Goal: Communication & Community: Share content

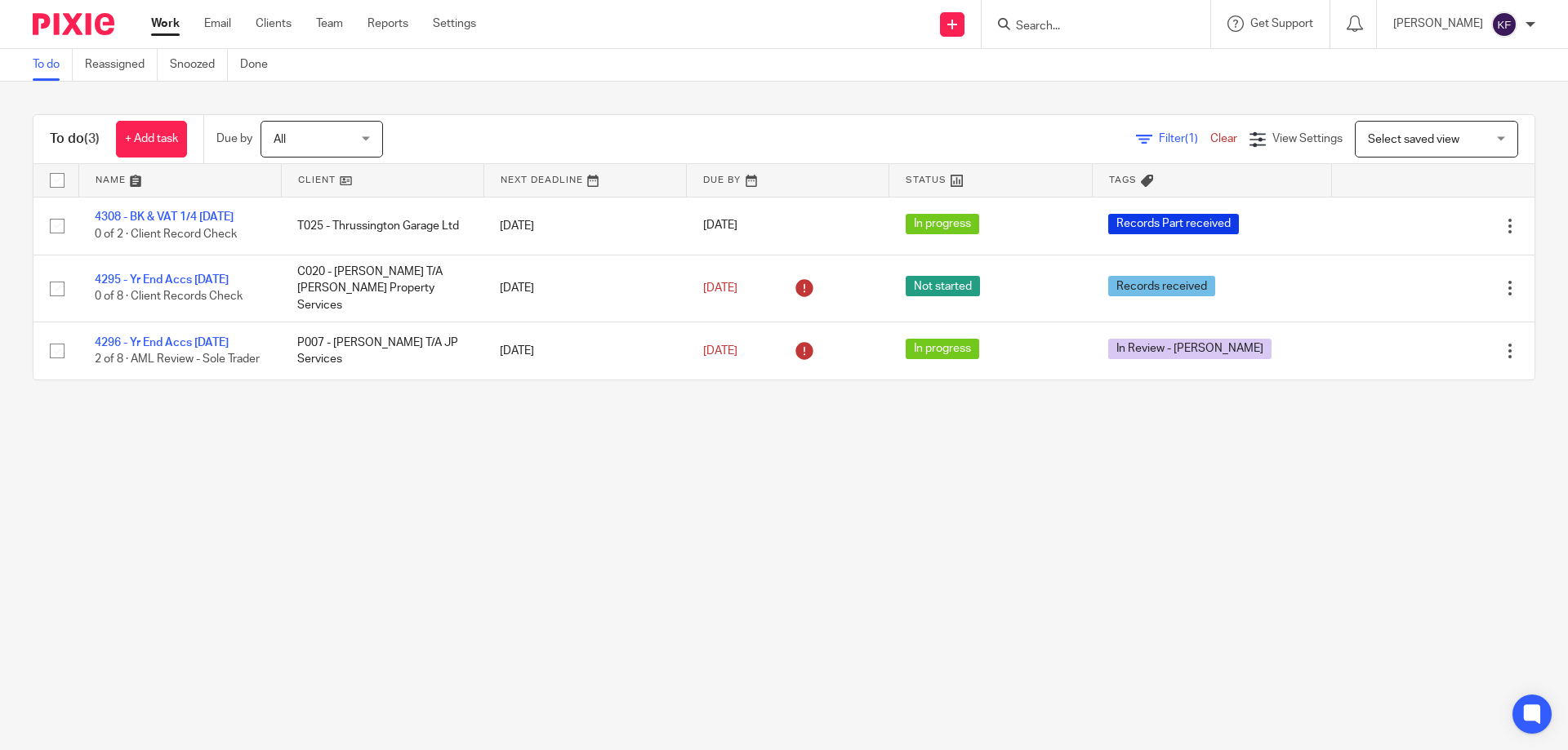
click at [1088, 29] on input "Search" at bounding box center [1088, 27] width 147 height 15
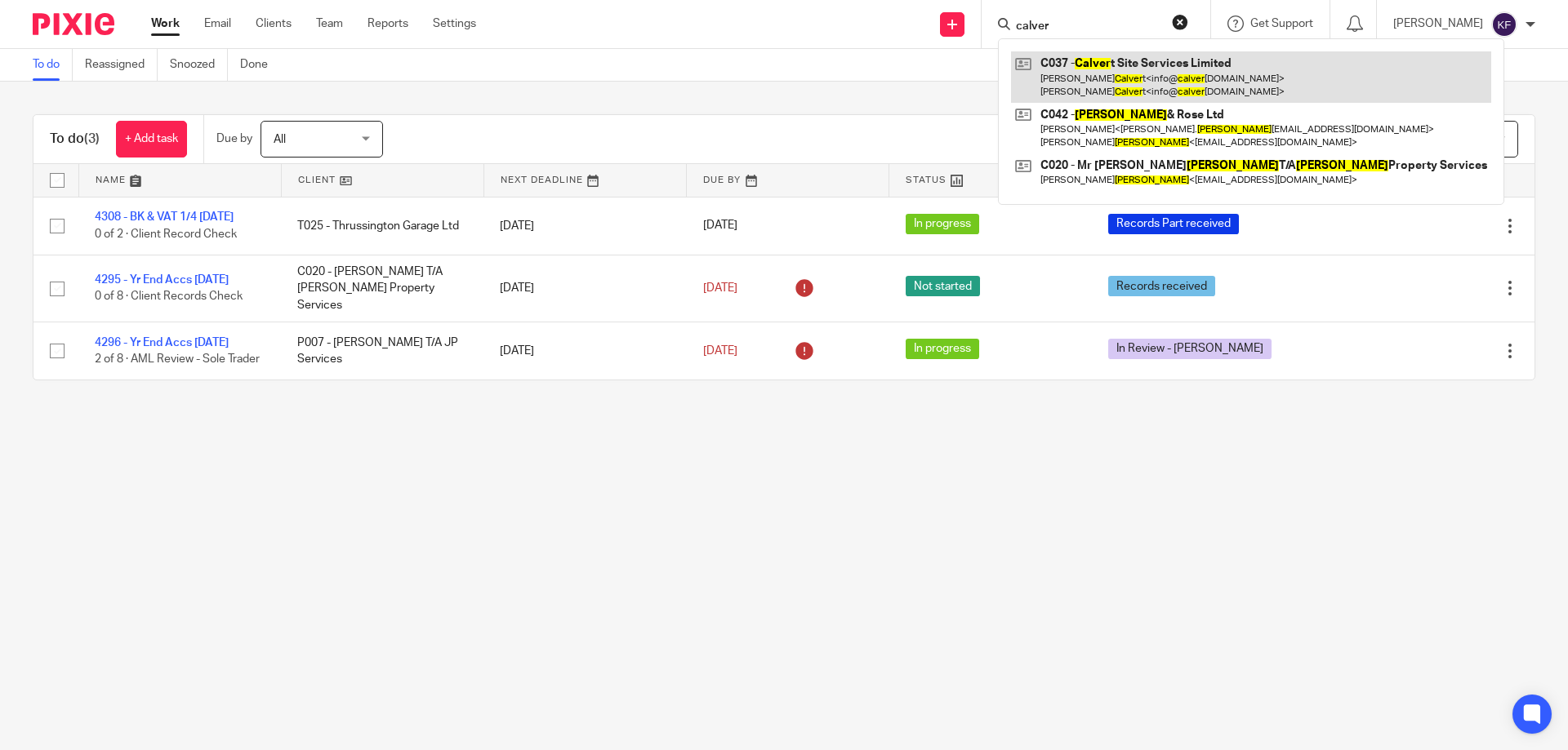
type input "calver"
click at [1098, 86] on link at bounding box center [1251, 76] width 481 height 51
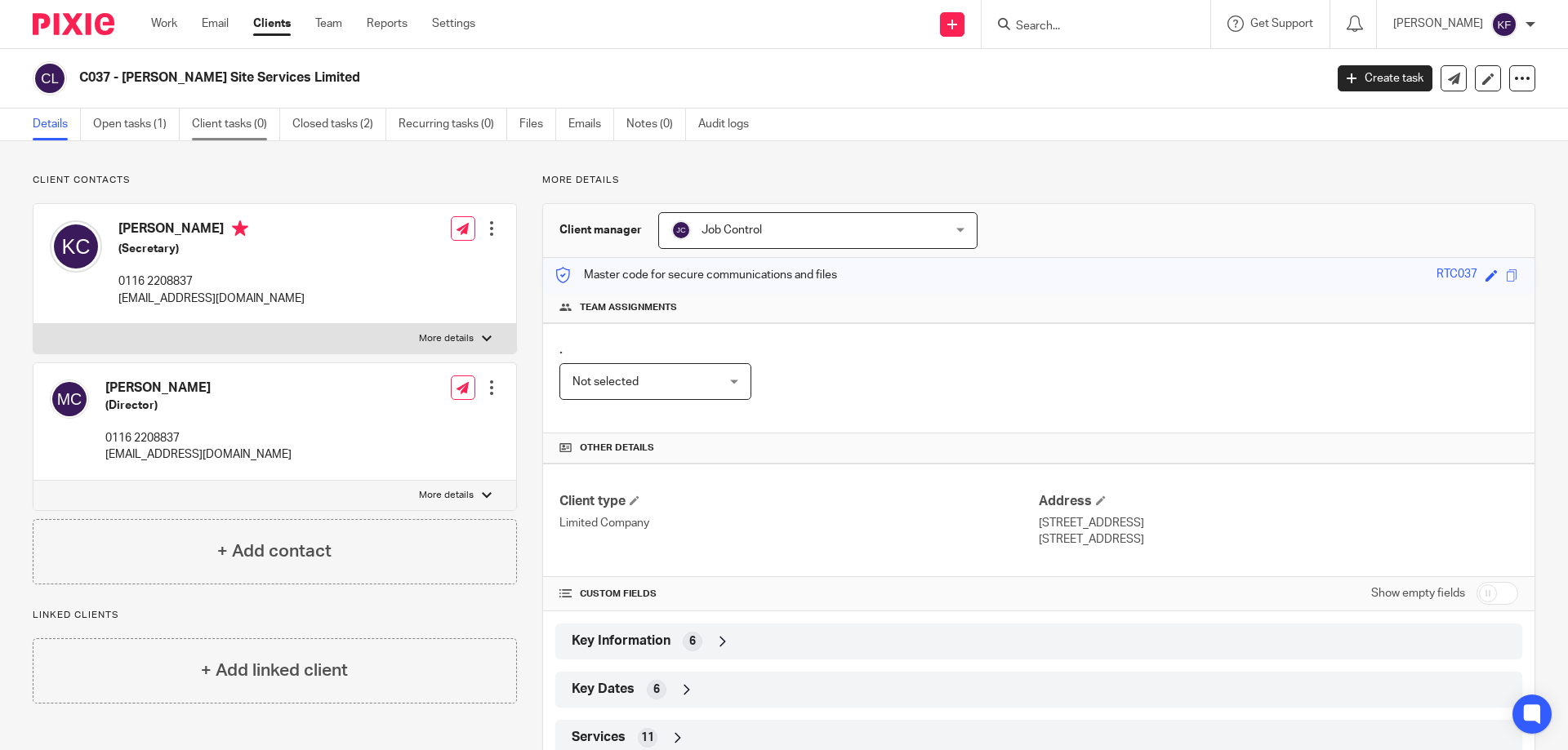
drag, startPoint x: 134, startPoint y: 126, endPoint x: 196, endPoint y: 138, distance: 63.2
click at [135, 126] on link "Open tasks (1)" at bounding box center [136, 124] width 87 height 32
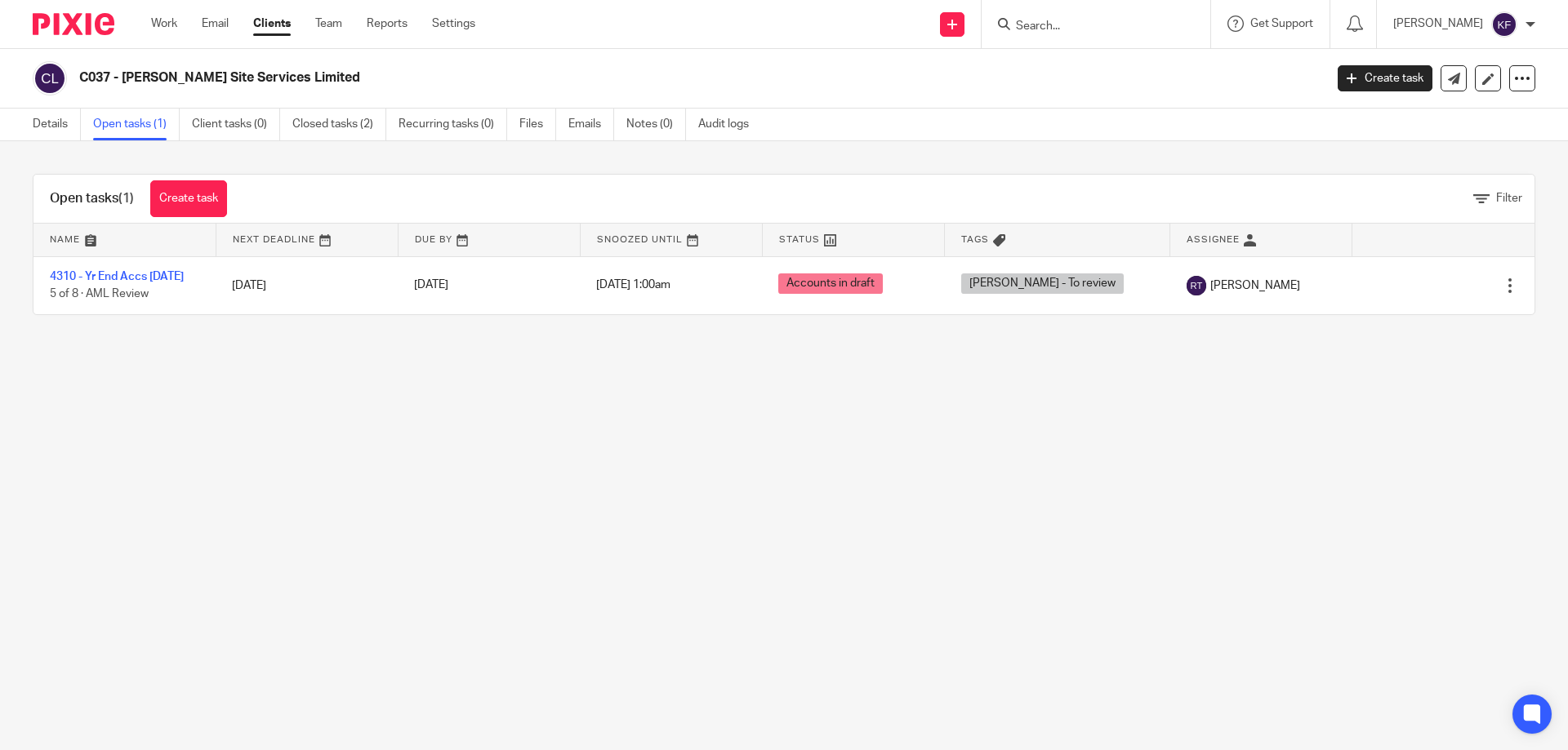
click at [78, 23] on img at bounding box center [73, 24] width 82 height 22
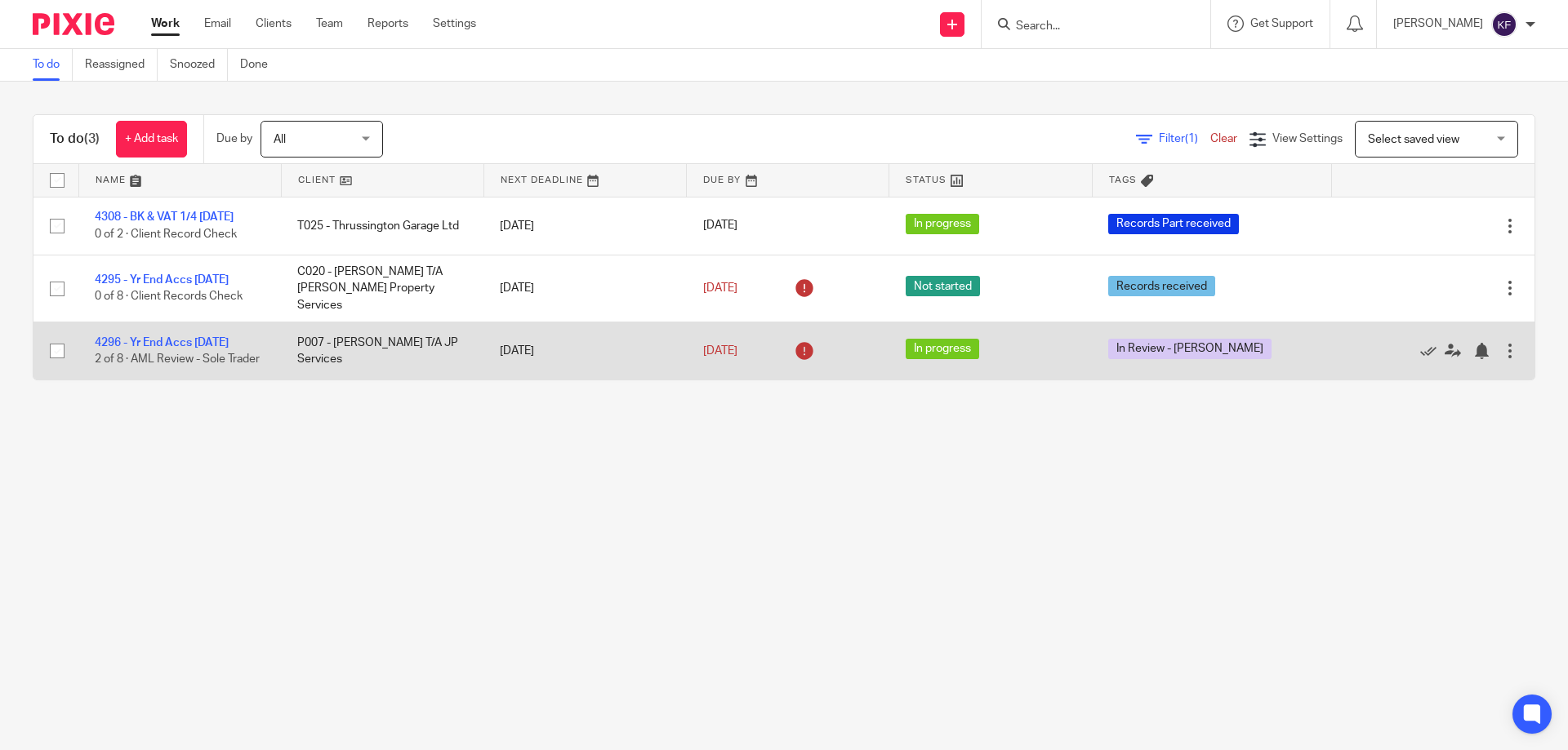
drag, startPoint x: 199, startPoint y: 330, endPoint x: 269, endPoint y: 336, distance: 70.3
click at [200, 337] on link "4296 - Yr End Accs 05.04.25" at bounding box center [161, 342] width 134 height 11
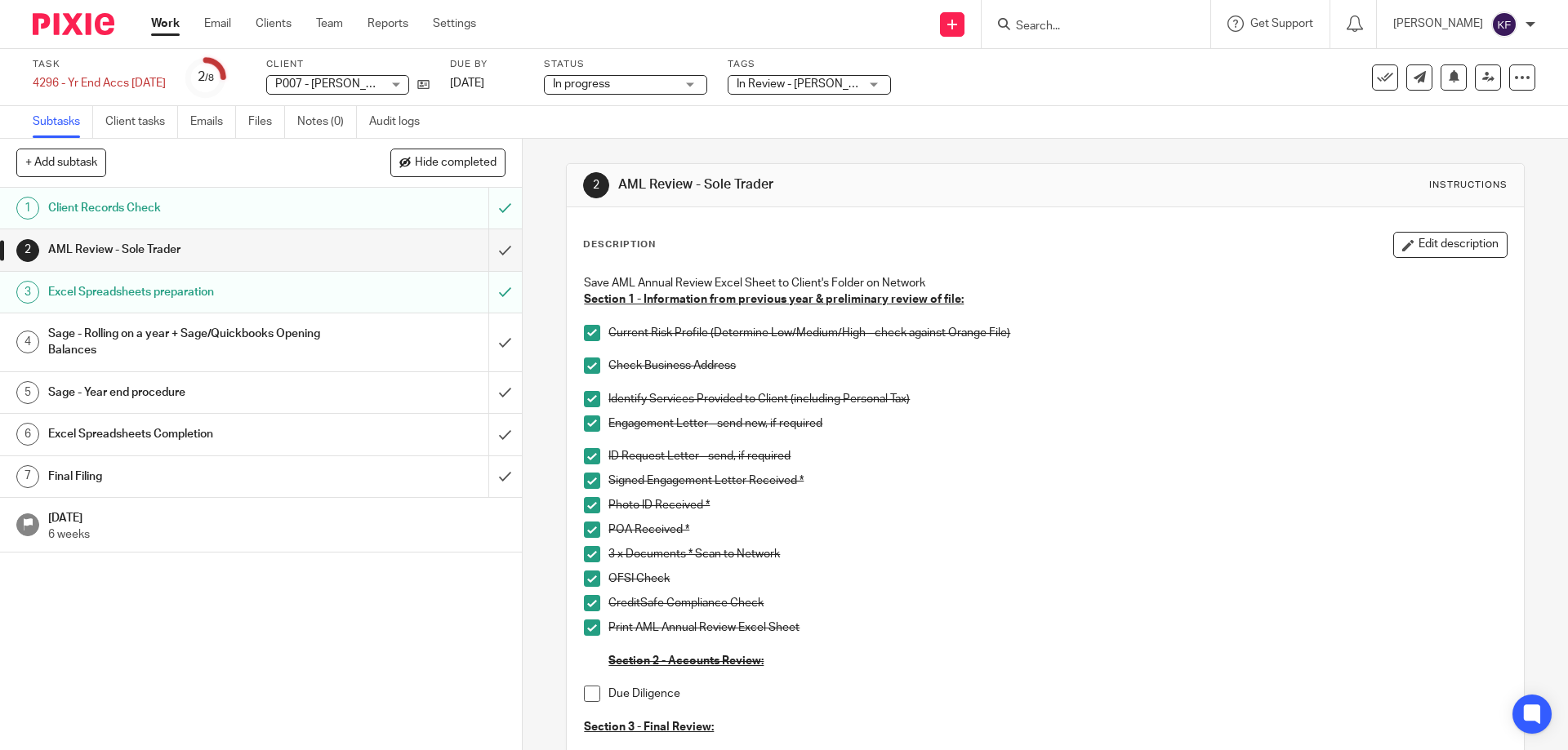
click at [319, 239] on h1 "AML Review - Sole Trader" at bounding box center [189, 249] width 283 height 25
click at [584, 690] on span at bounding box center [592, 694] width 17 height 17
click at [242, 344] on h1 "Sage - Rolling on a year + Sage/Quickbooks Opening Balances" at bounding box center [189, 341] width 283 height 41
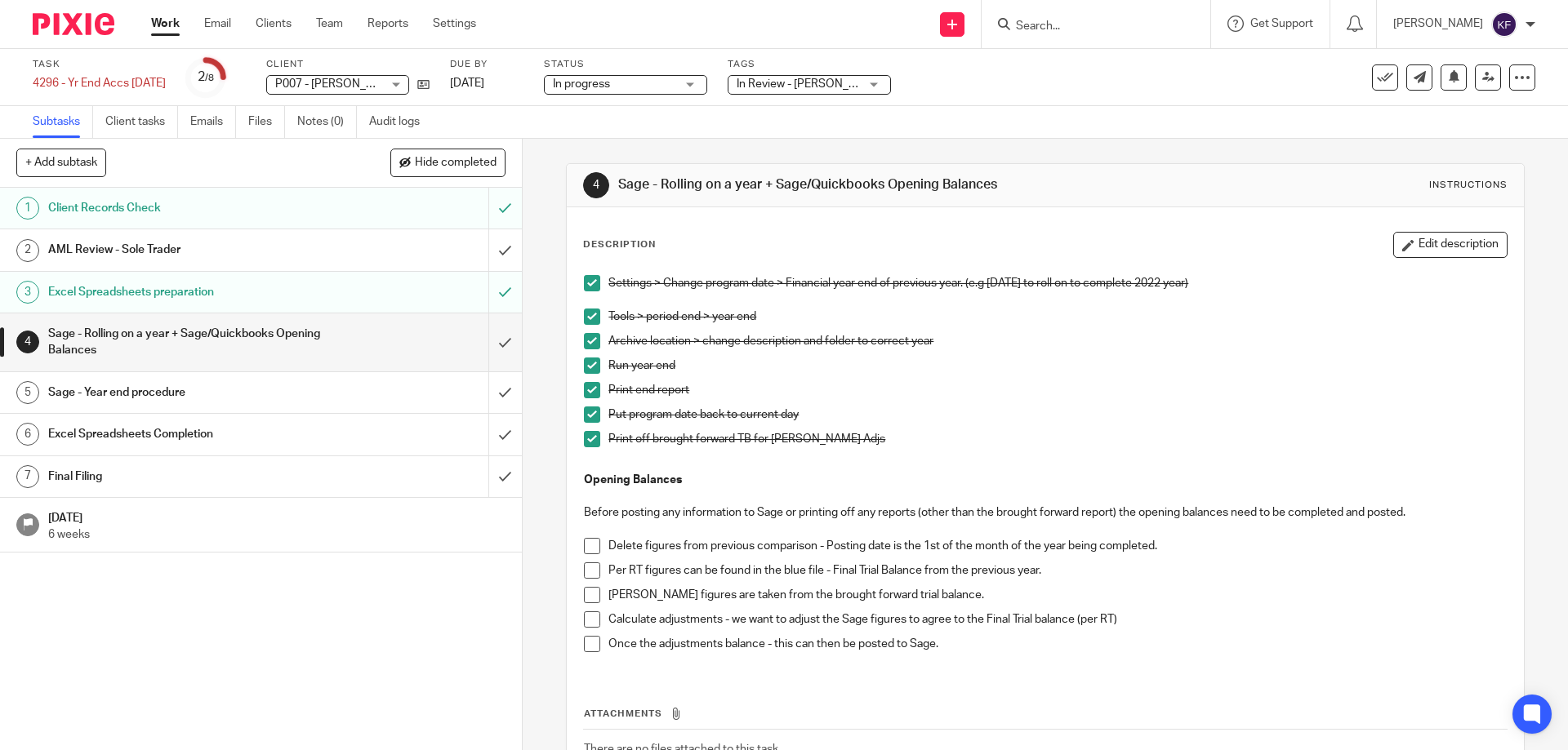
click at [326, 390] on div "Sage - Year end procedure" at bounding box center [260, 392] width 424 height 25
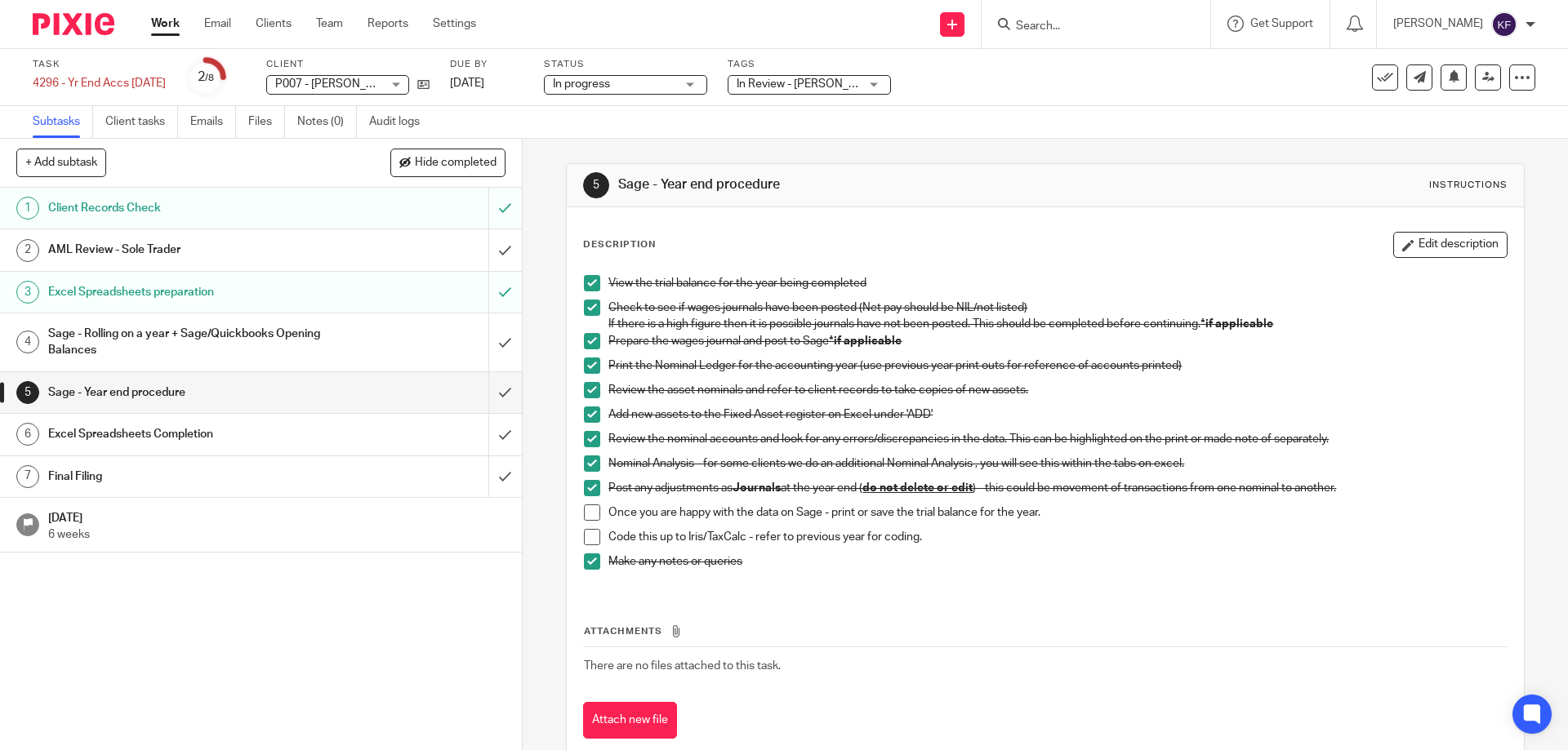
click at [592, 516] on span at bounding box center [592, 513] width 17 height 17
click at [589, 538] on span at bounding box center [592, 537] width 17 height 17
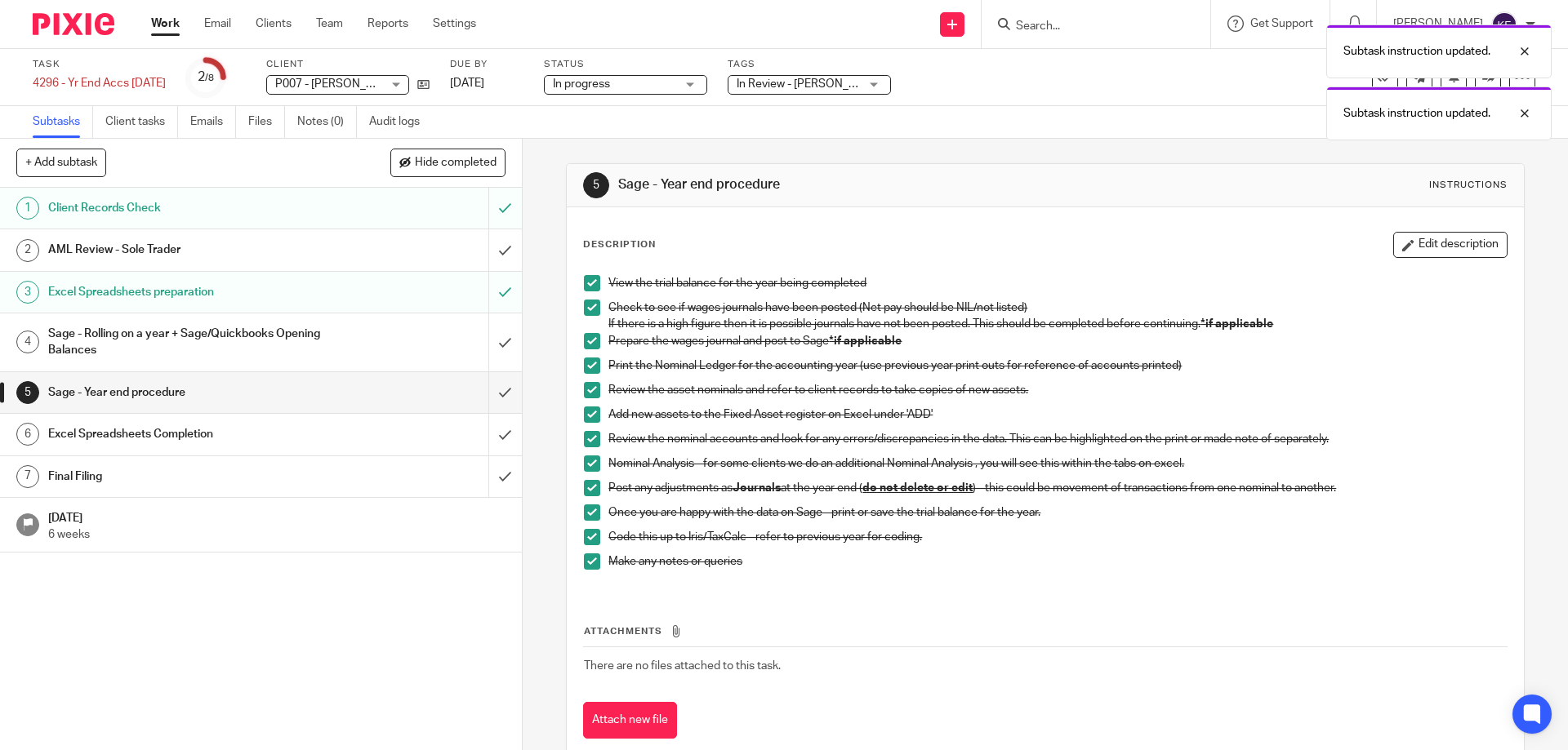
click at [285, 441] on h1 "Excel Spreadsheets Completion" at bounding box center [189, 434] width 283 height 25
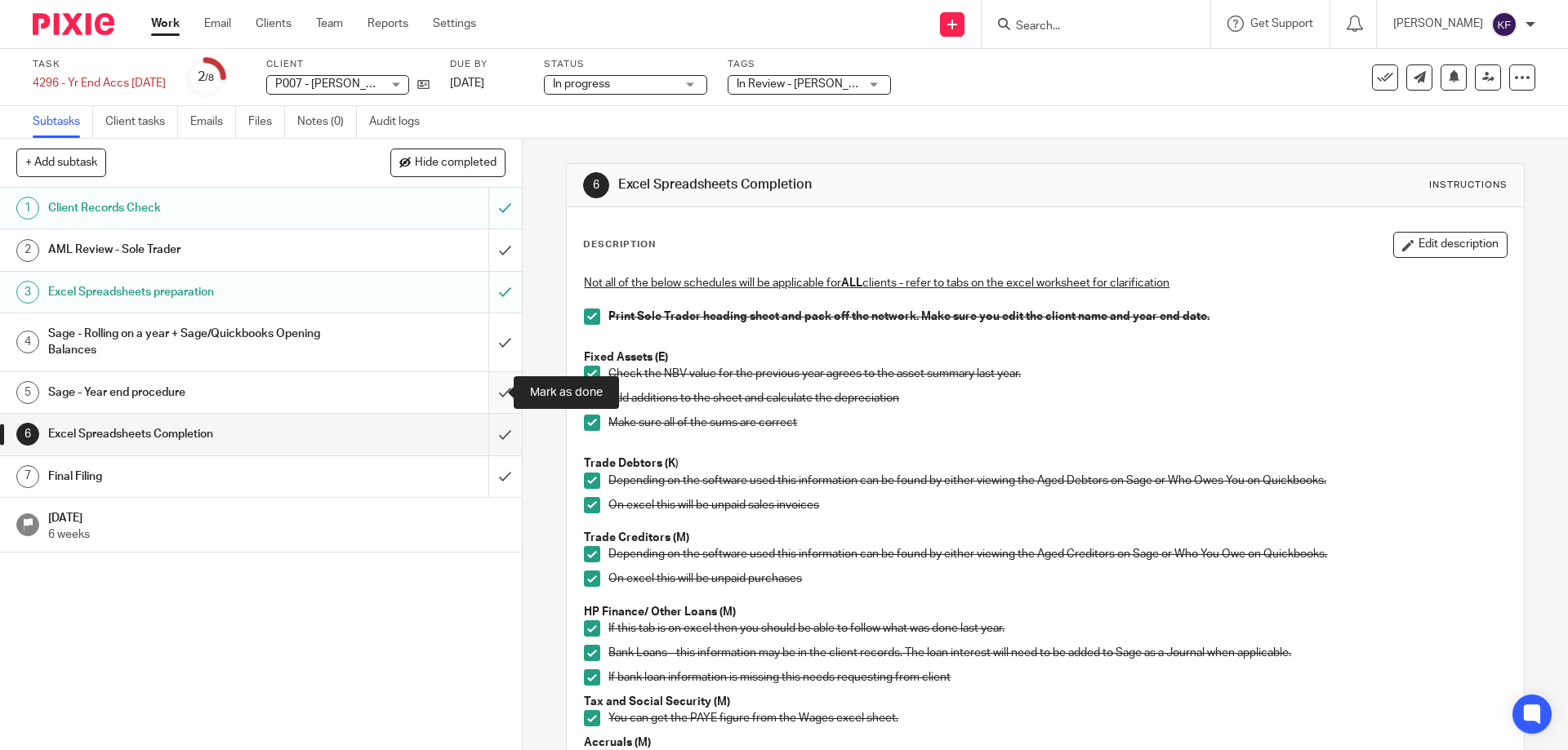
click at [489, 398] on input "submit" at bounding box center [261, 392] width 522 height 40
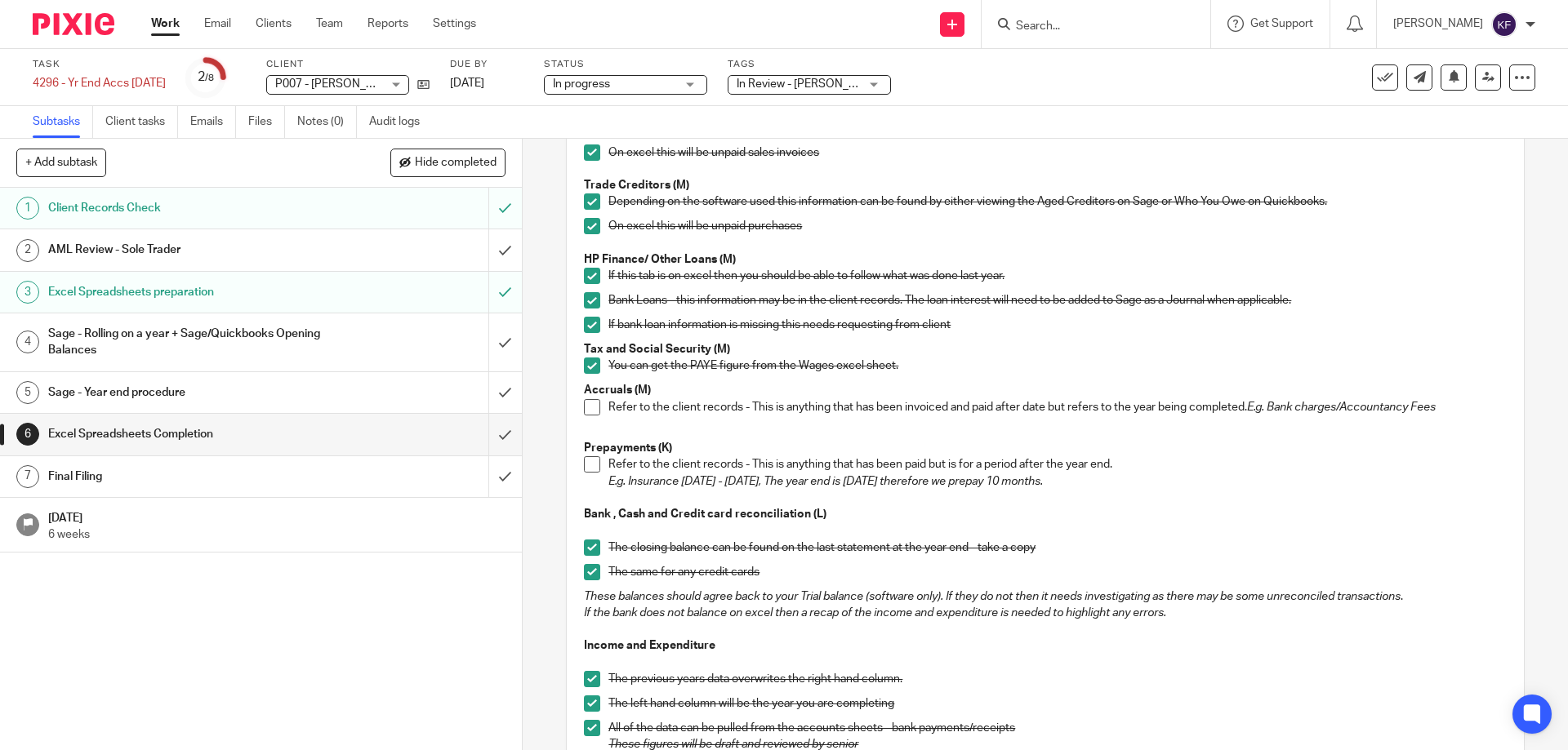
scroll to position [409, 0]
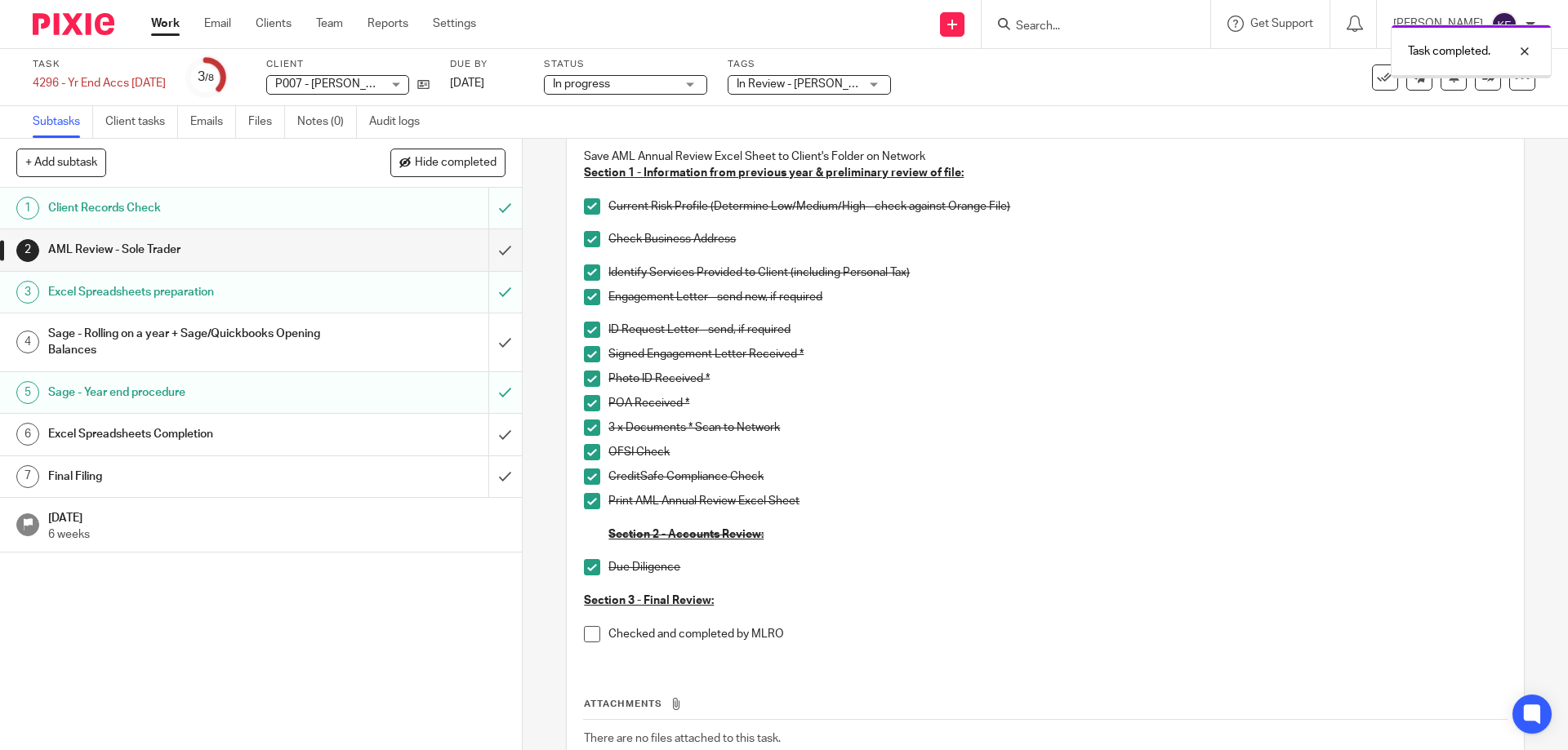
scroll to position [237, 0]
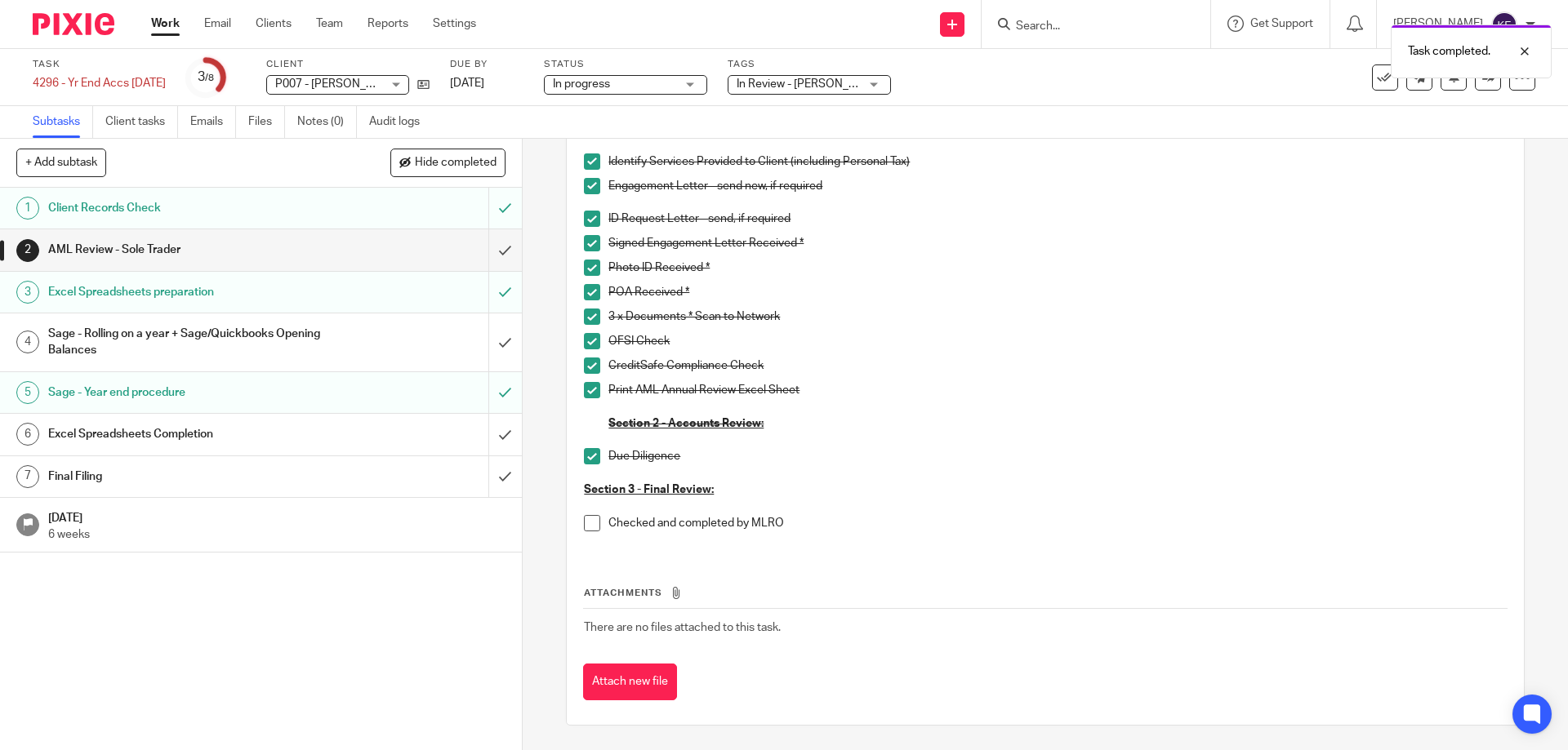
click at [384, 446] on div "Excel Spreadsheets Completion" at bounding box center [260, 434] width 424 height 25
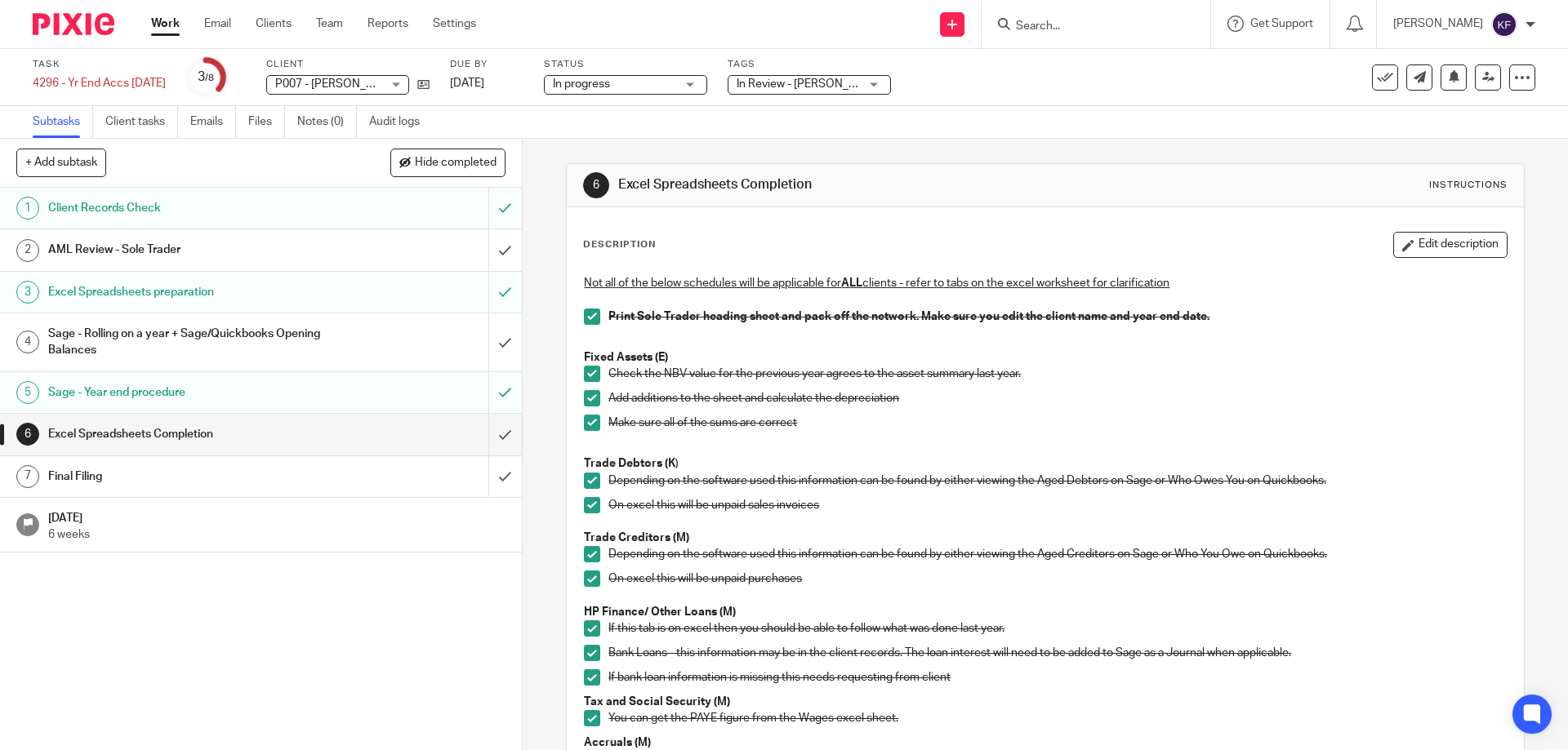
scroll to position [327, 0]
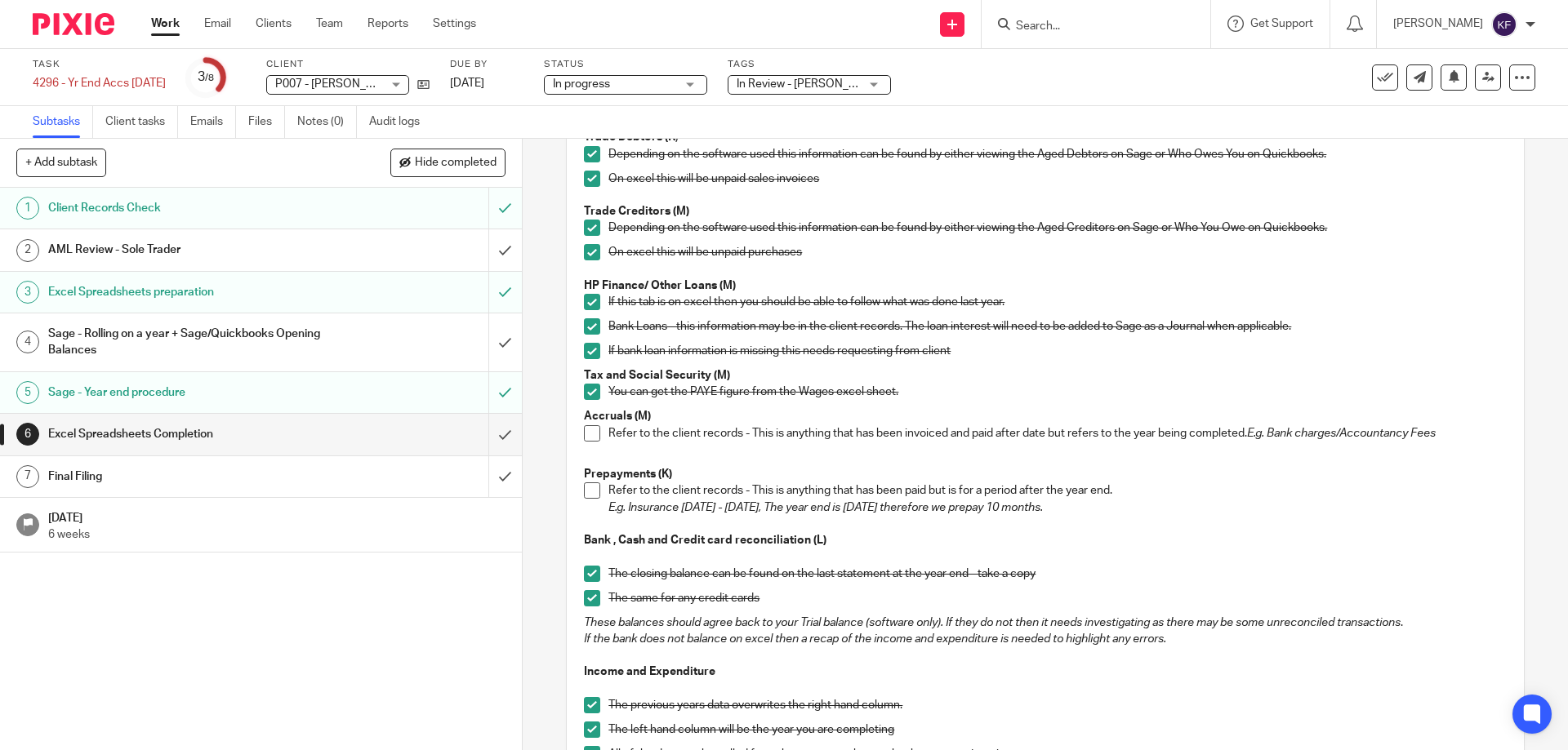
drag, startPoint x: 585, startPoint y: 487, endPoint x: 587, endPoint y: 448, distance: 39.1
click at [586, 487] on span at bounding box center [592, 490] width 17 height 17
click at [585, 427] on span at bounding box center [592, 433] width 17 height 17
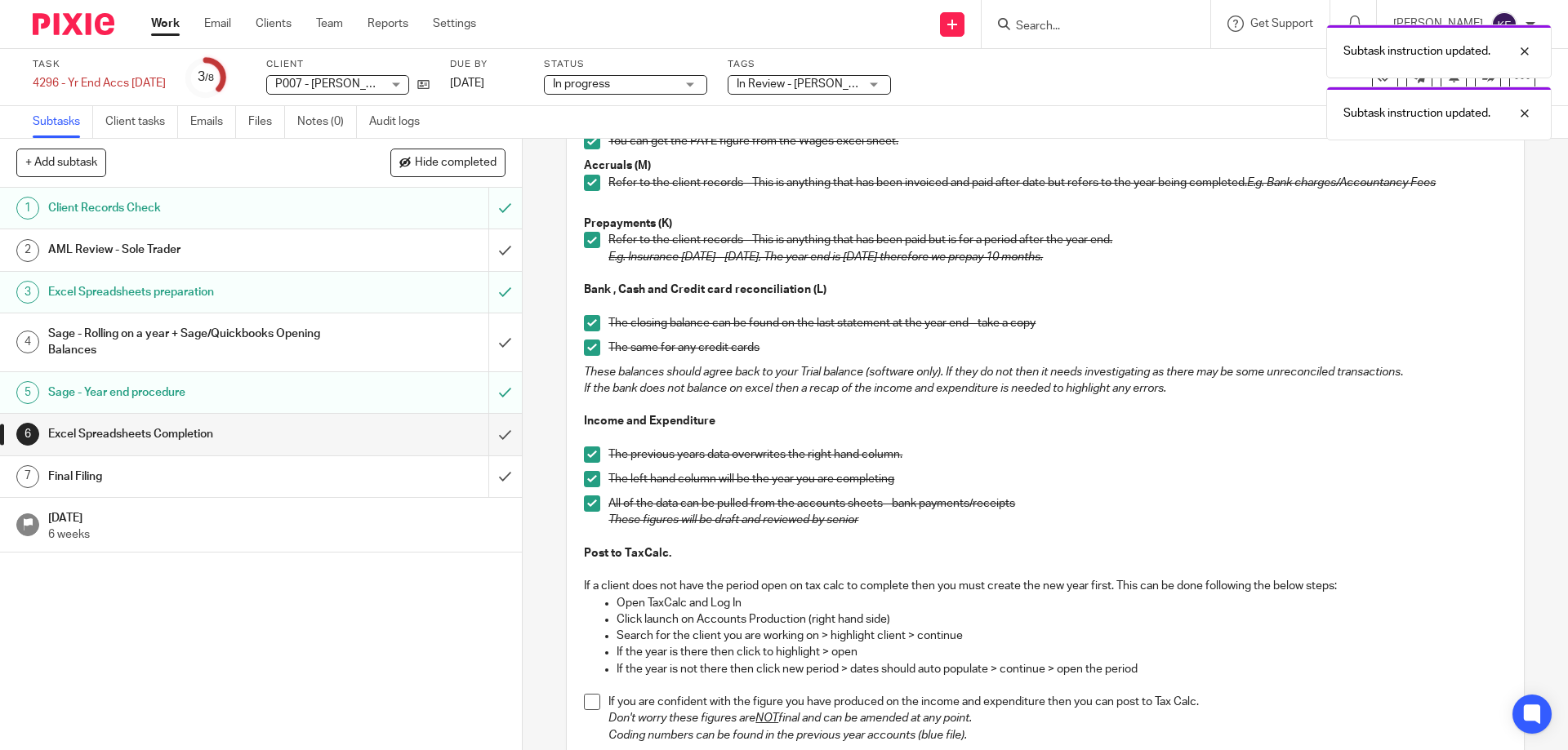
scroll to position [734, 0]
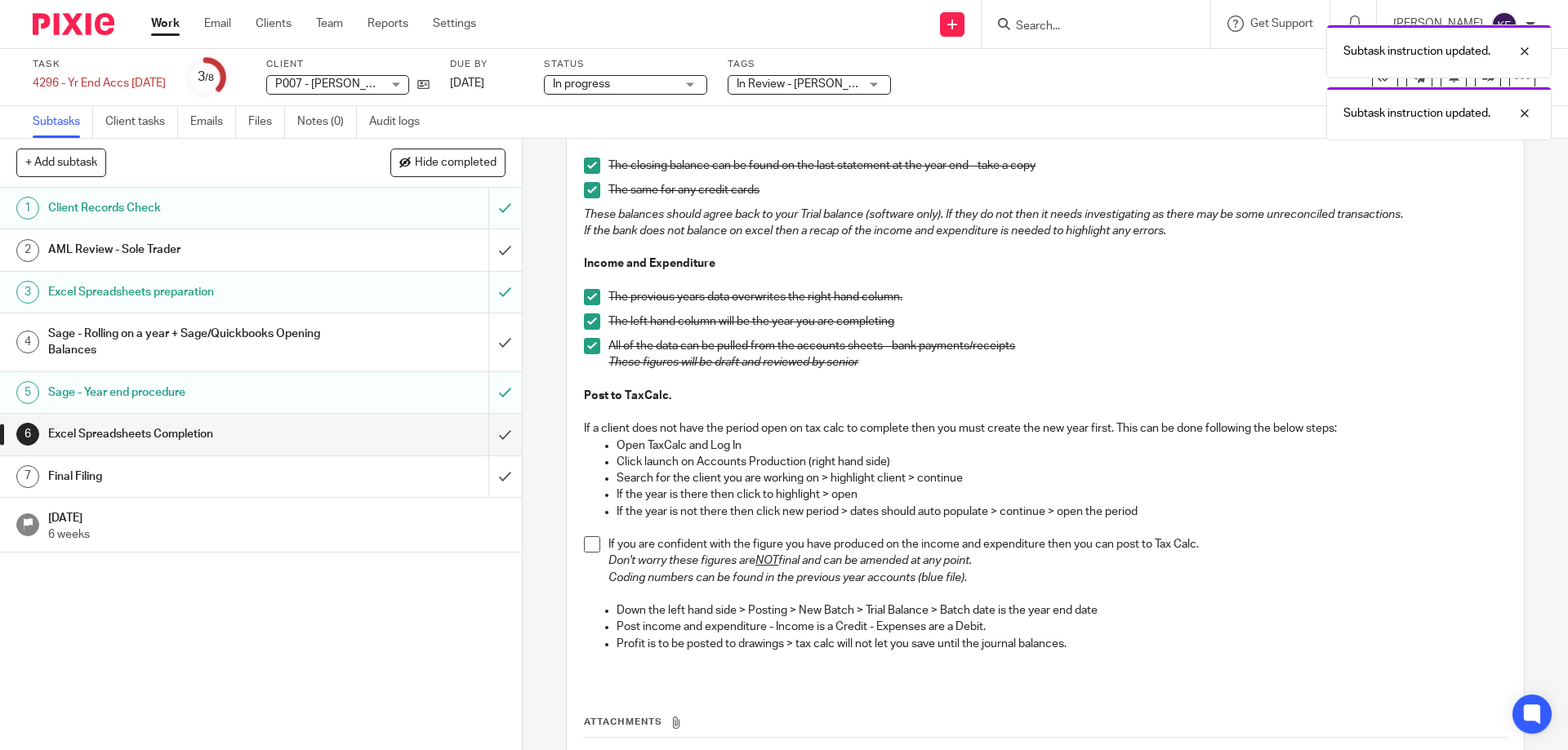
click at [590, 551] on span at bounding box center [592, 545] width 17 height 17
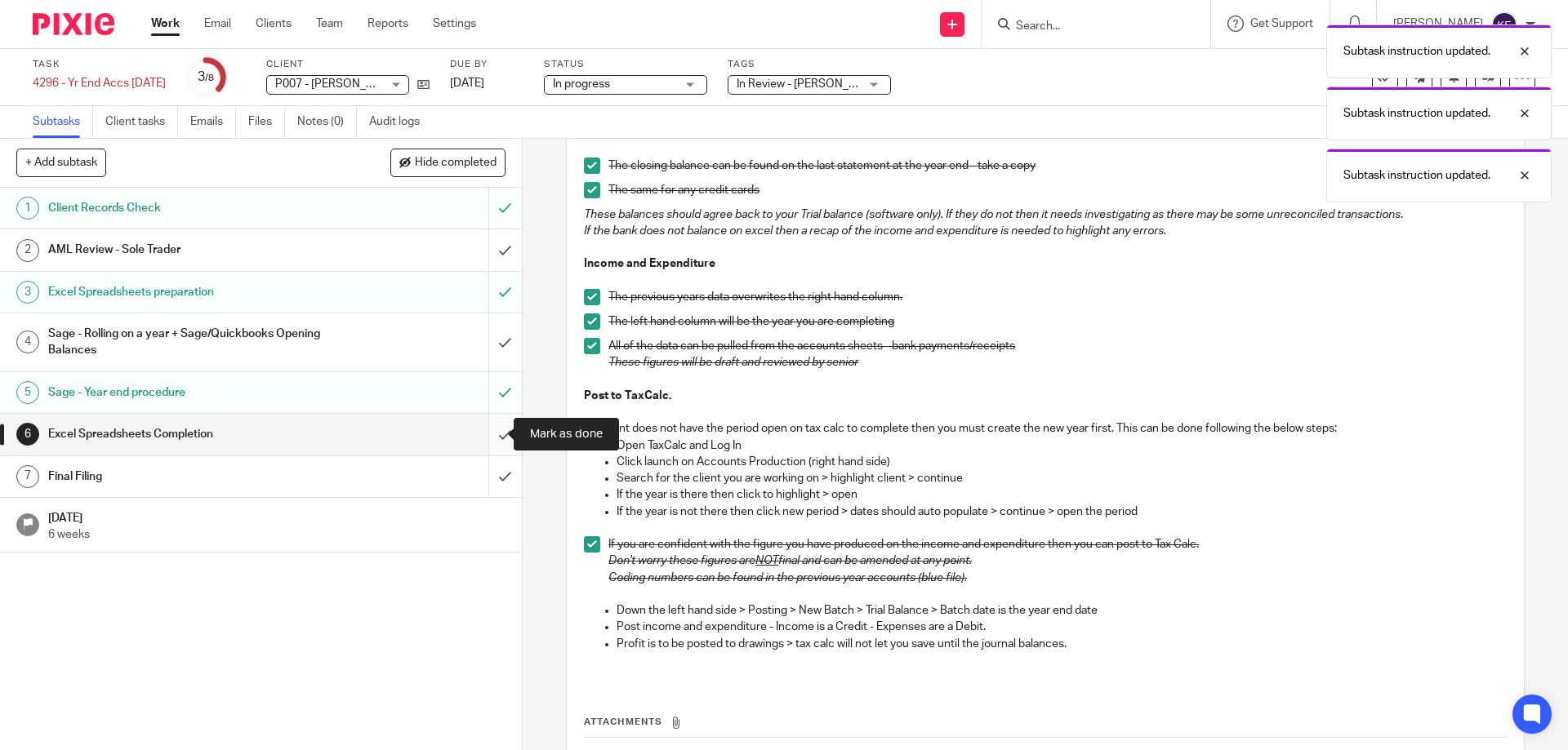
click at [488, 428] on input "submit" at bounding box center [261, 434] width 522 height 40
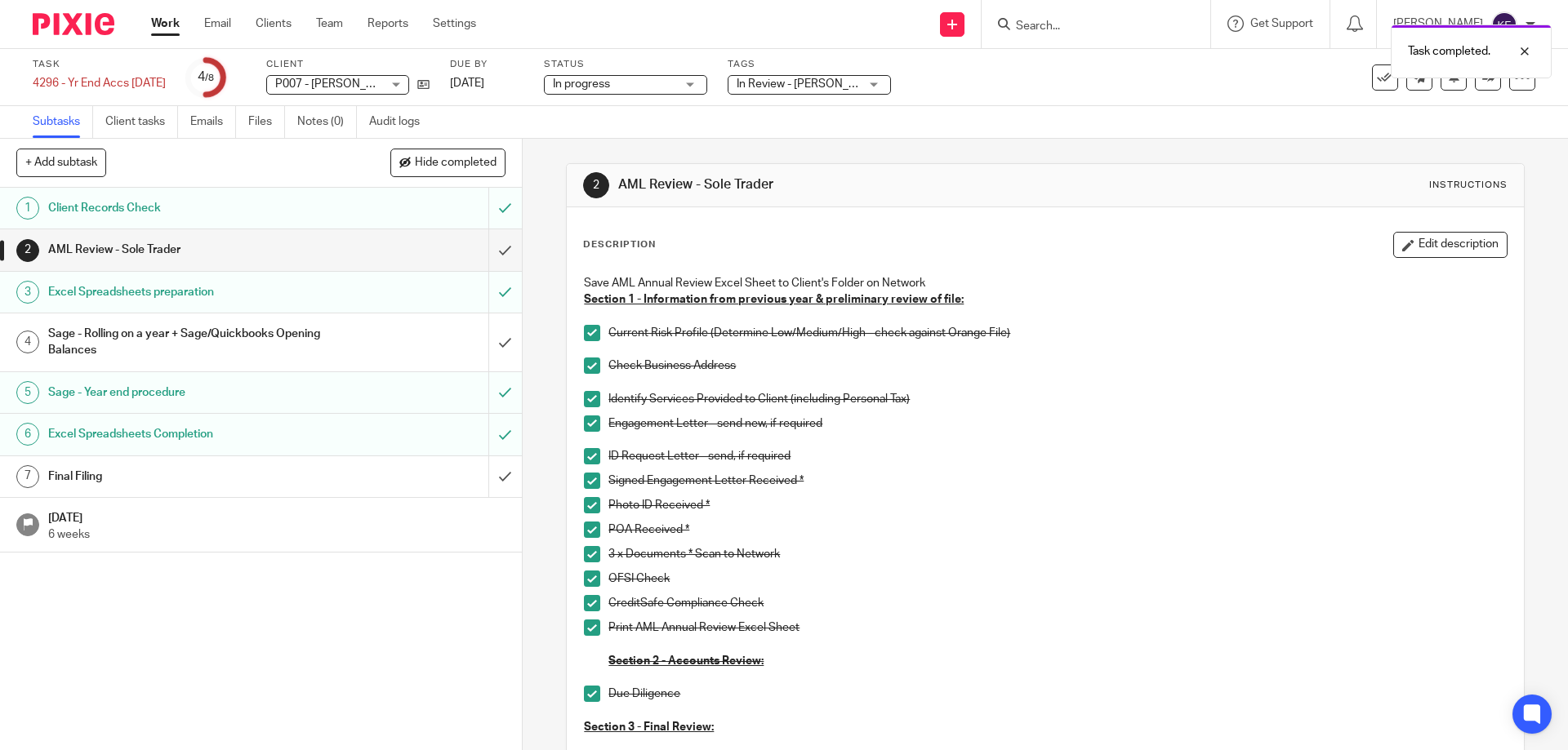
click at [372, 352] on div "Sage - Rolling on a year + Sage/Quickbooks Opening Balances" at bounding box center [260, 341] width 424 height 41
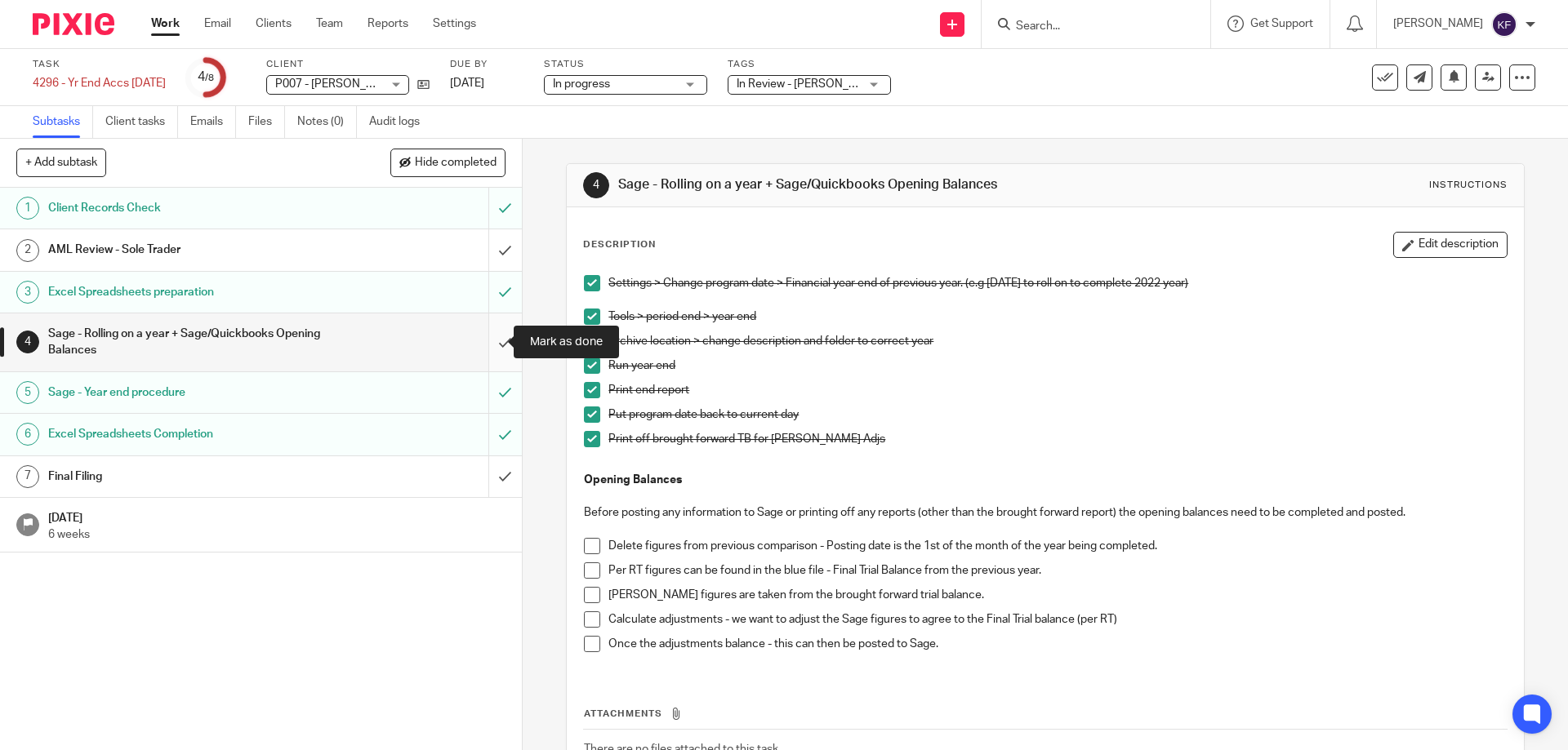
click at [492, 352] on input "submit" at bounding box center [261, 342] width 522 height 58
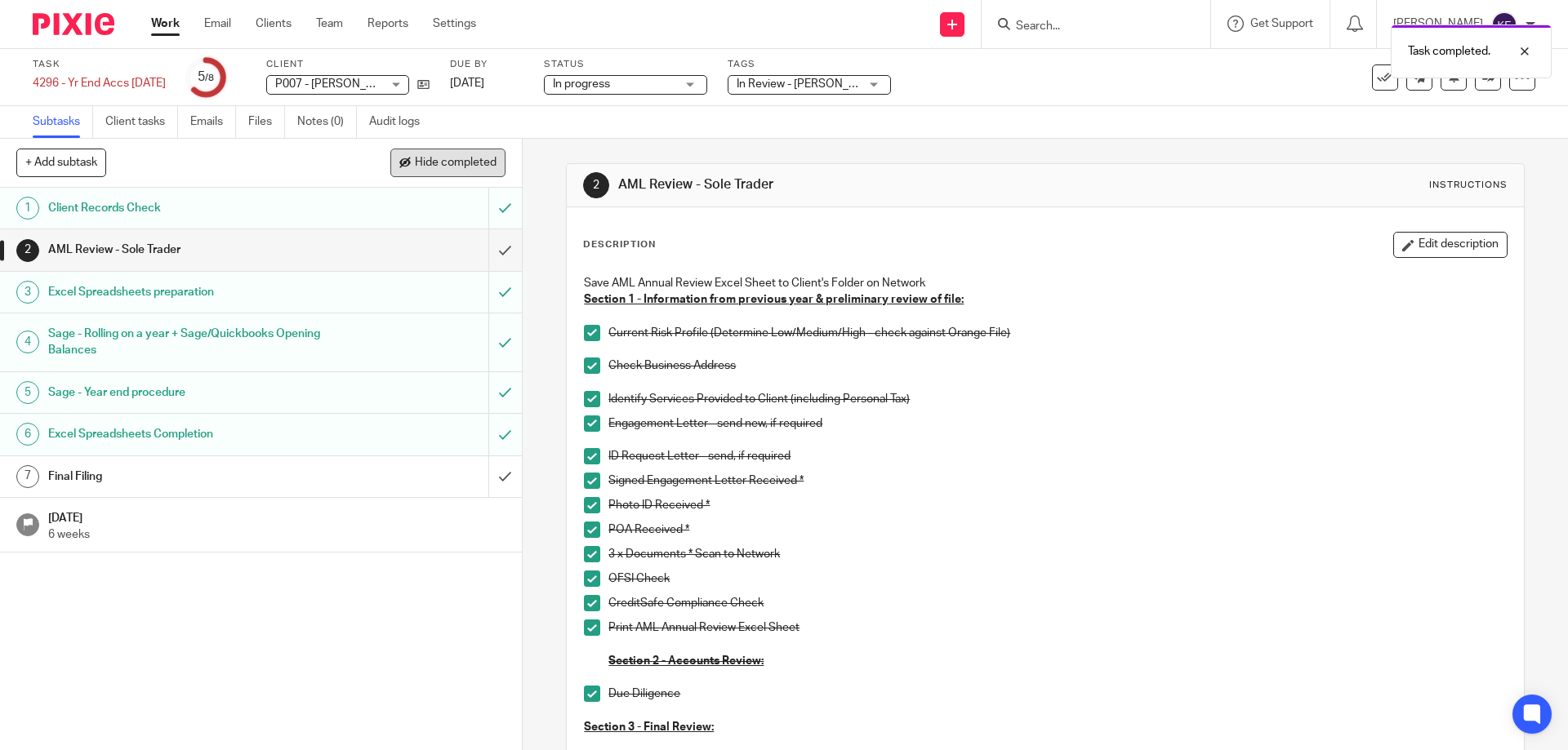
click at [437, 158] on span "Hide completed" at bounding box center [456, 163] width 82 height 13
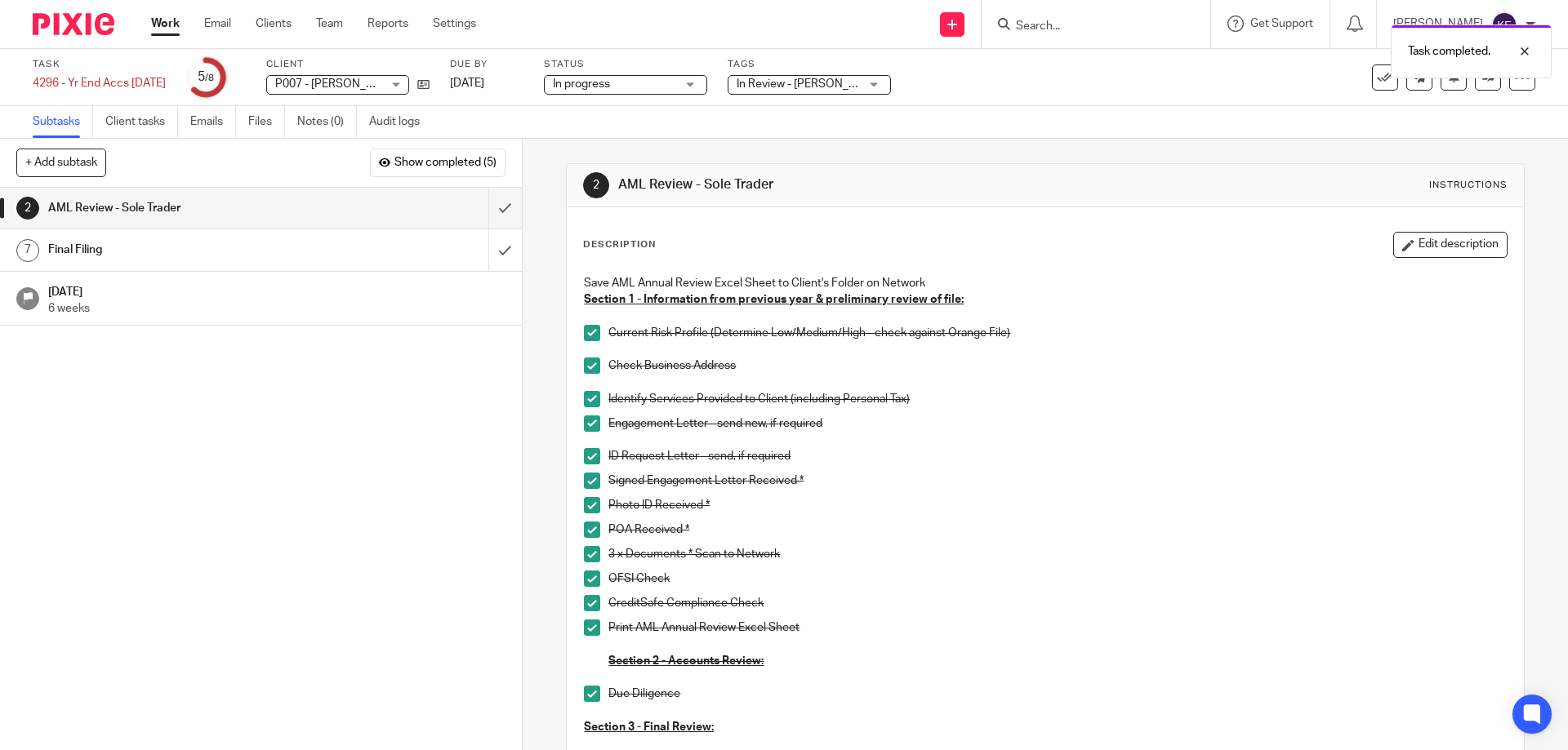
click at [298, 513] on div "1 Client Records Check 2 AML Review - Sole Trader 3 Excel Spreadsheets preparat…" at bounding box center [261, 468] width 522 height 562
click at [661, 87] on span "In progress" at bounding box center [614, 84] width 122 height 17
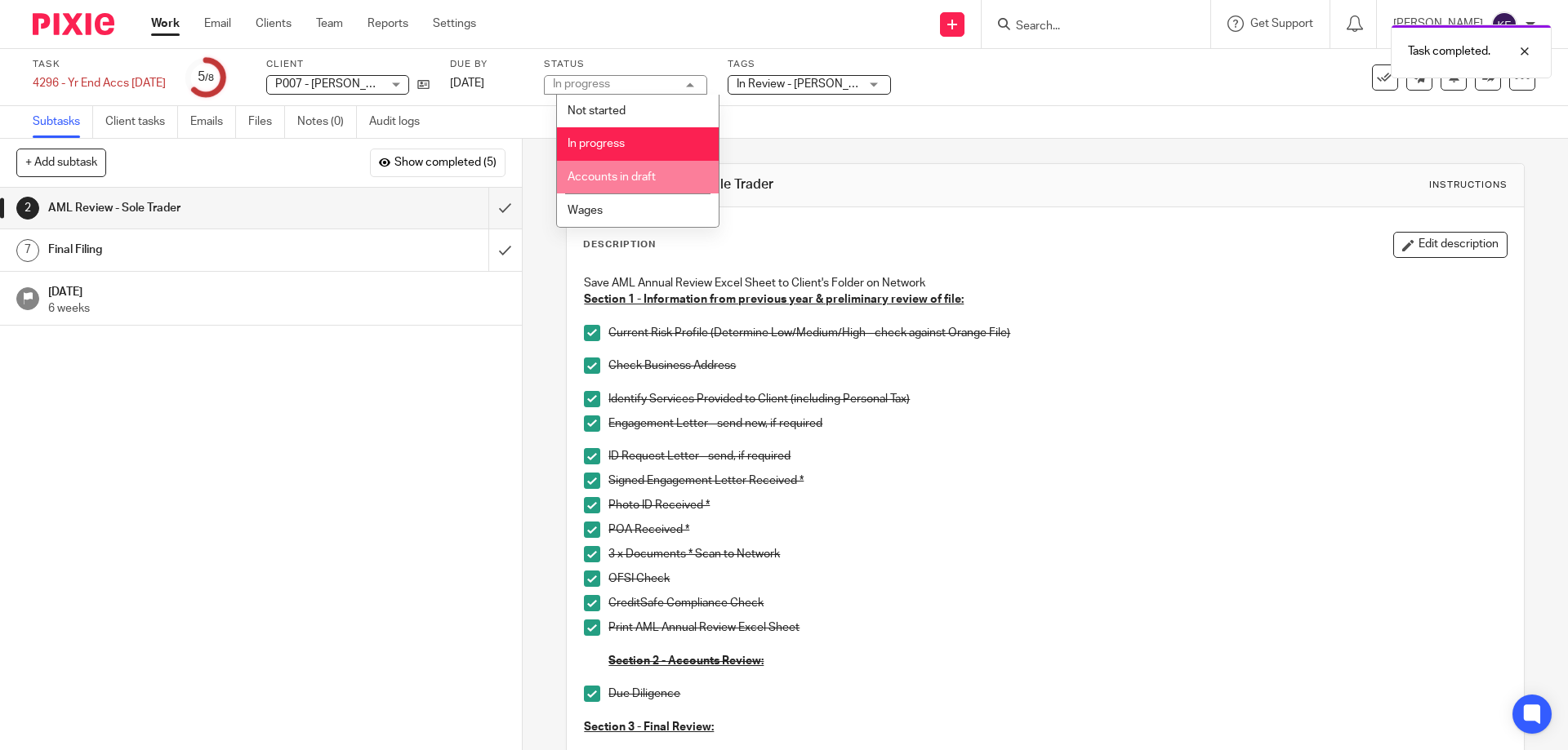
click at [653, 180] on span "Accounts in draft" at bounding box center [611, 177] width 88 height 11
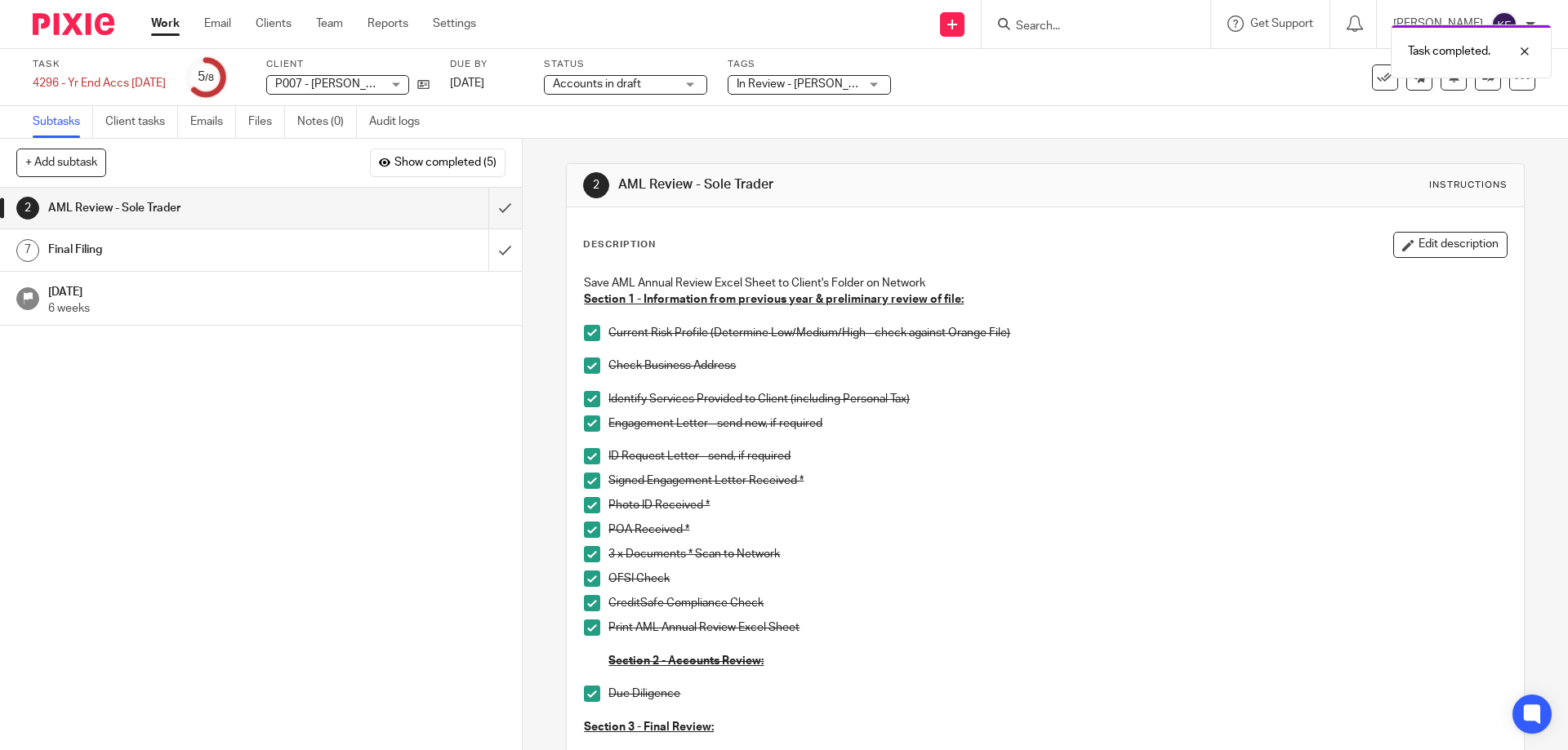
click at [966, 97] on div "Task 4296 - Yr End Accs 05.04.25 Save 4296 - Yr End Accs 05.04.25 5 /8 Client P…" at bounding box center [658, 77] width 1252 height 40
click at [853, 73] on div "Task completed." at bounding box center [1168, 47] width 768 height 62
click at [847, 94] on div "In Review - Kayley Furborough" at bounding box center [808, 85] width 163 height 19
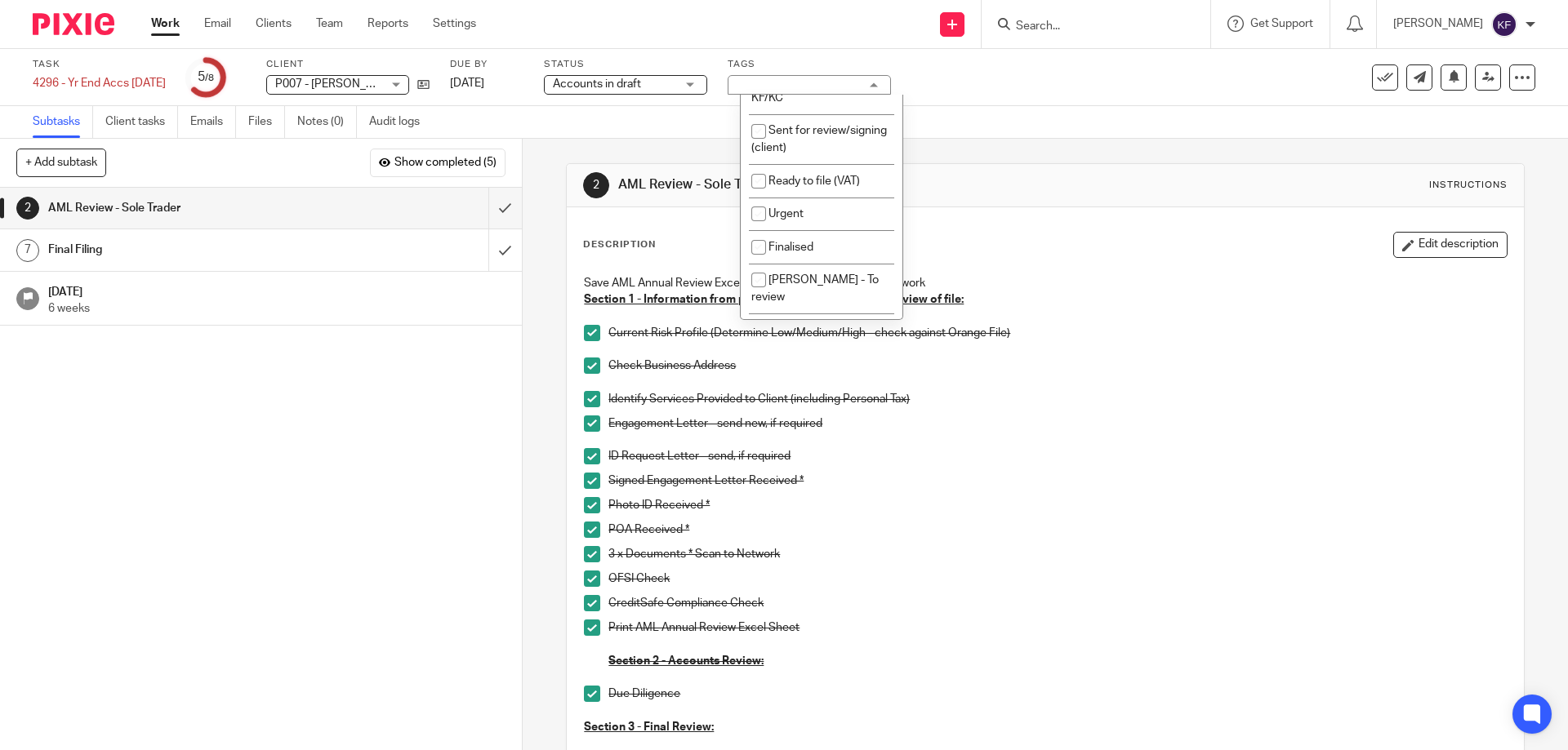
scroll to position [327, 0]
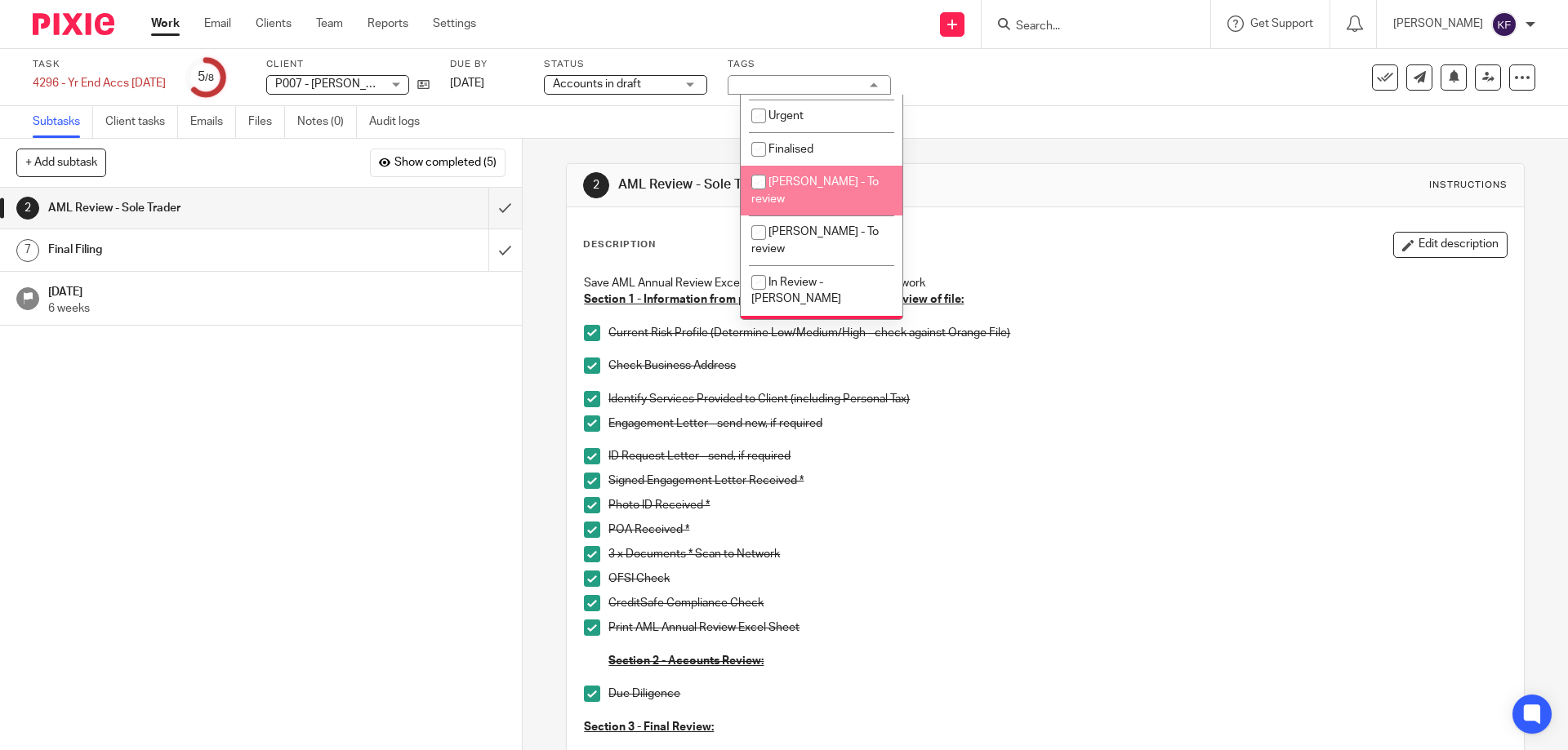
click at [819, 215] on li "Rachael Thacker - To review" at bounding box center [822, 190] width 162 height 50
checkbox input "true"
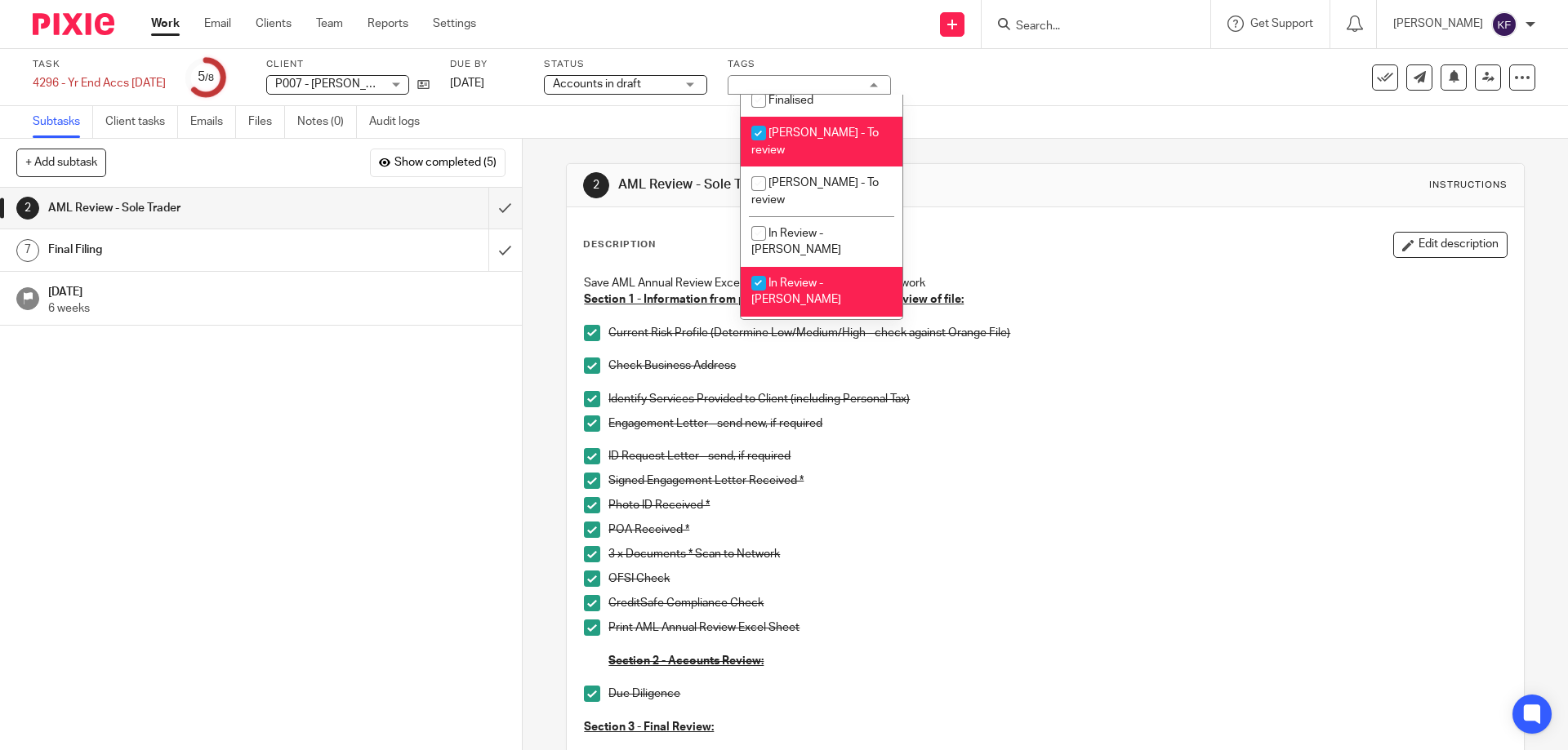
scroll to position [490, 0]
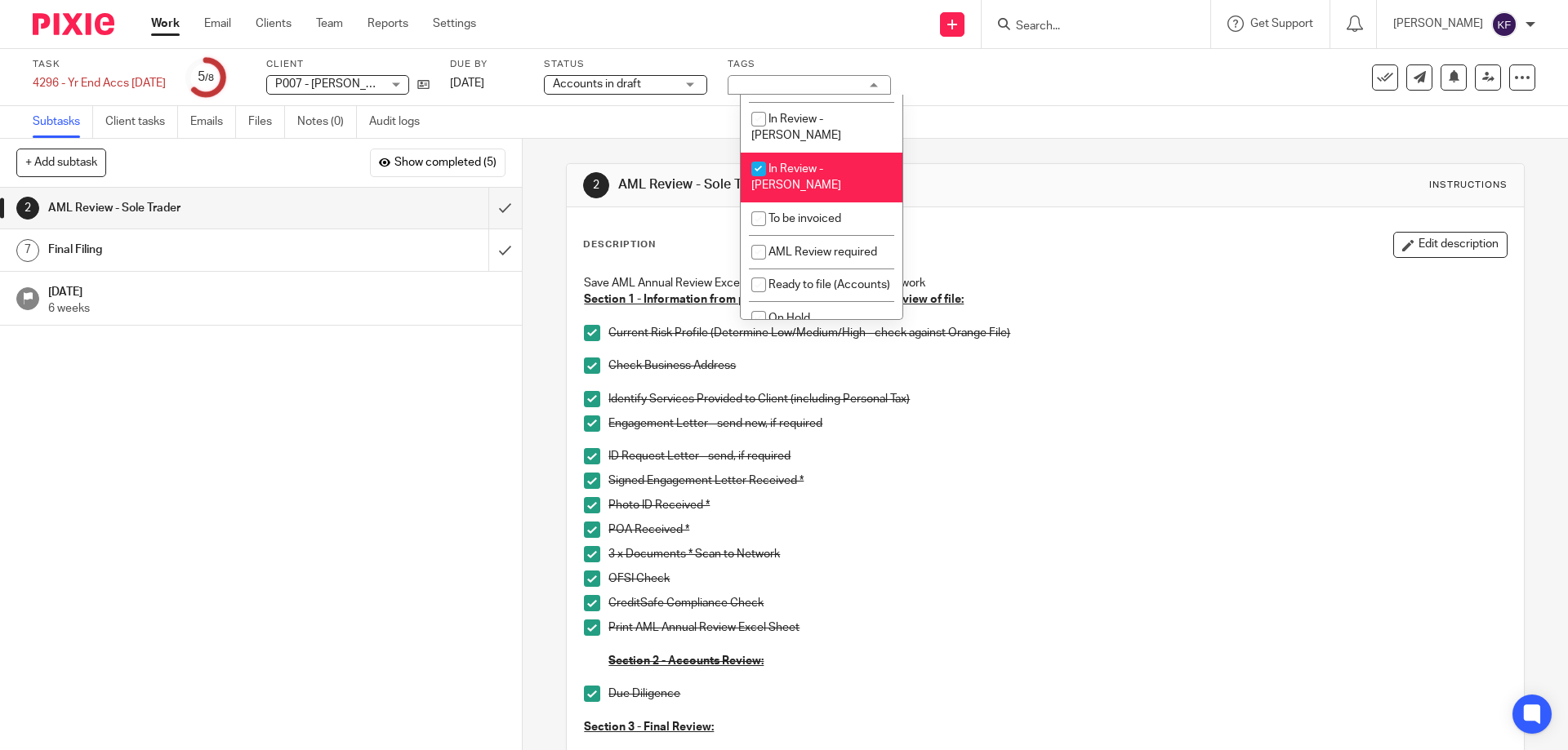
click at [819, 202] on li "In Review - Kayley Furborough" at bounding box center [822, 178] width 162 height 50
checkbox input "false"
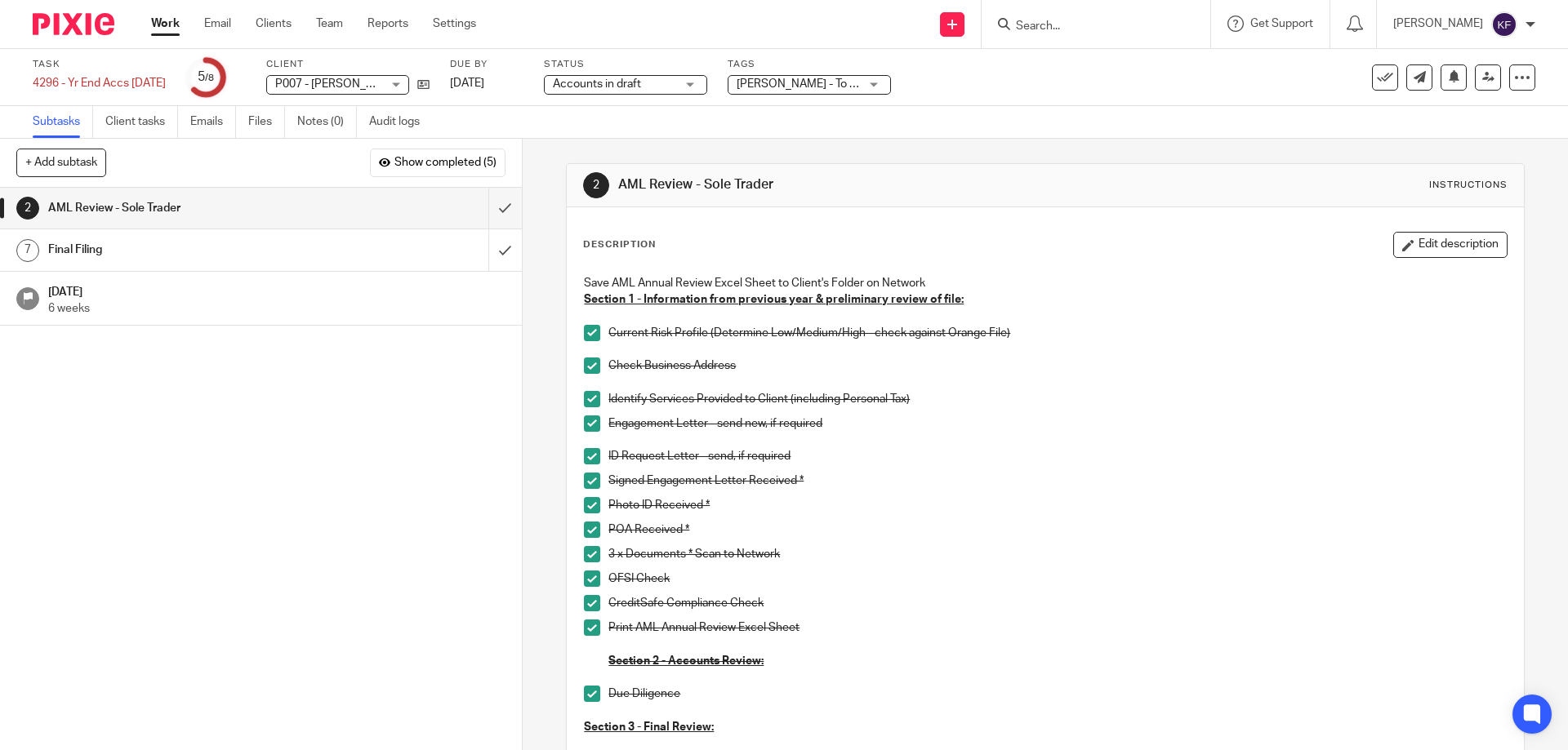
click at [1043, 167] on div "2 AML Review - Sole Trader Instructions" at bounding box center [1045, 185] width 957 height 43
click at [1475, 84] on link at bounding box center [1488, 77] width 26 height 26
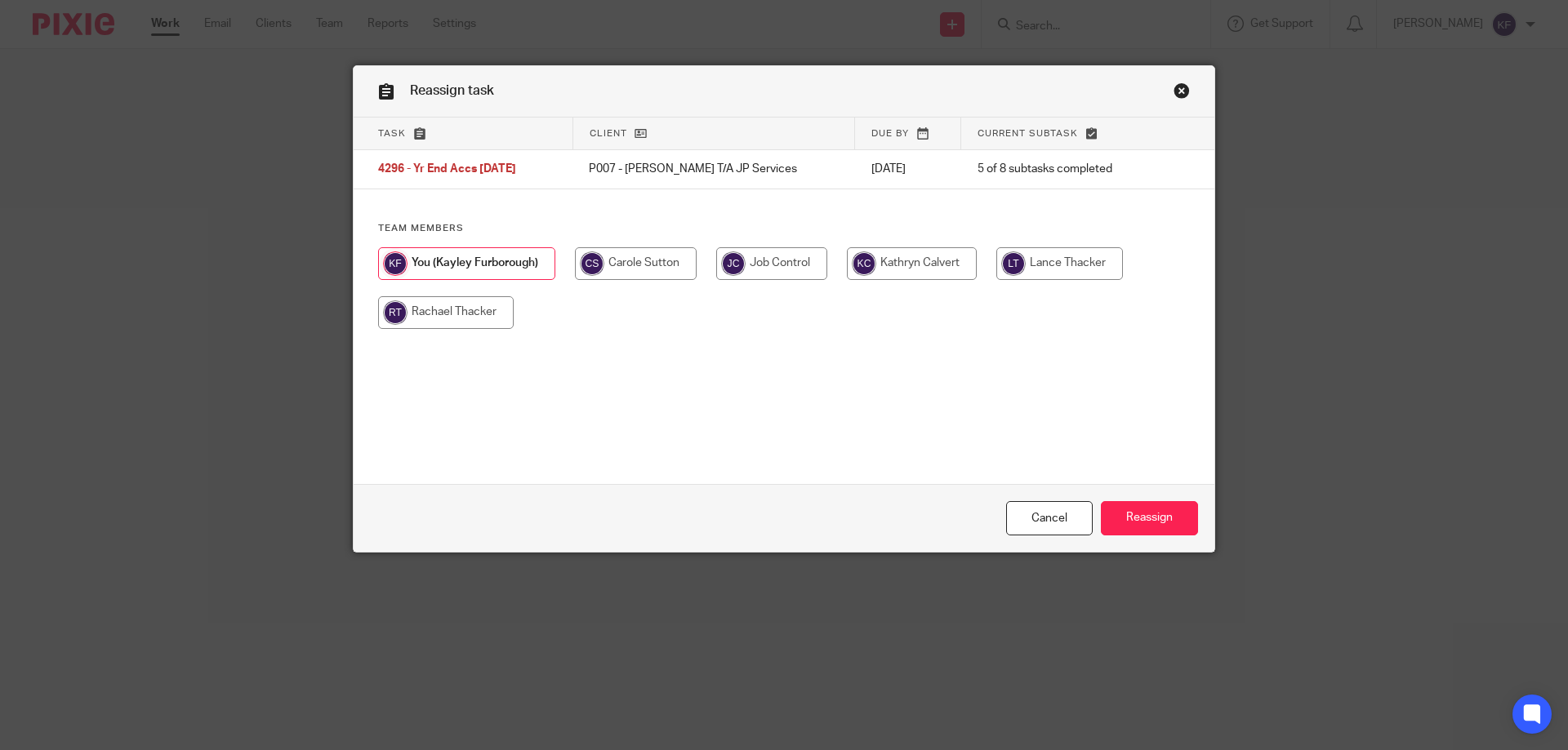
click at [425, 320] on input "radio" at bounding box center [446, 312] width 135 height 32
radio input "true"
click at [1142, 516] on input "Reassign" at bounding box center [1150, 519] width 98 height 35
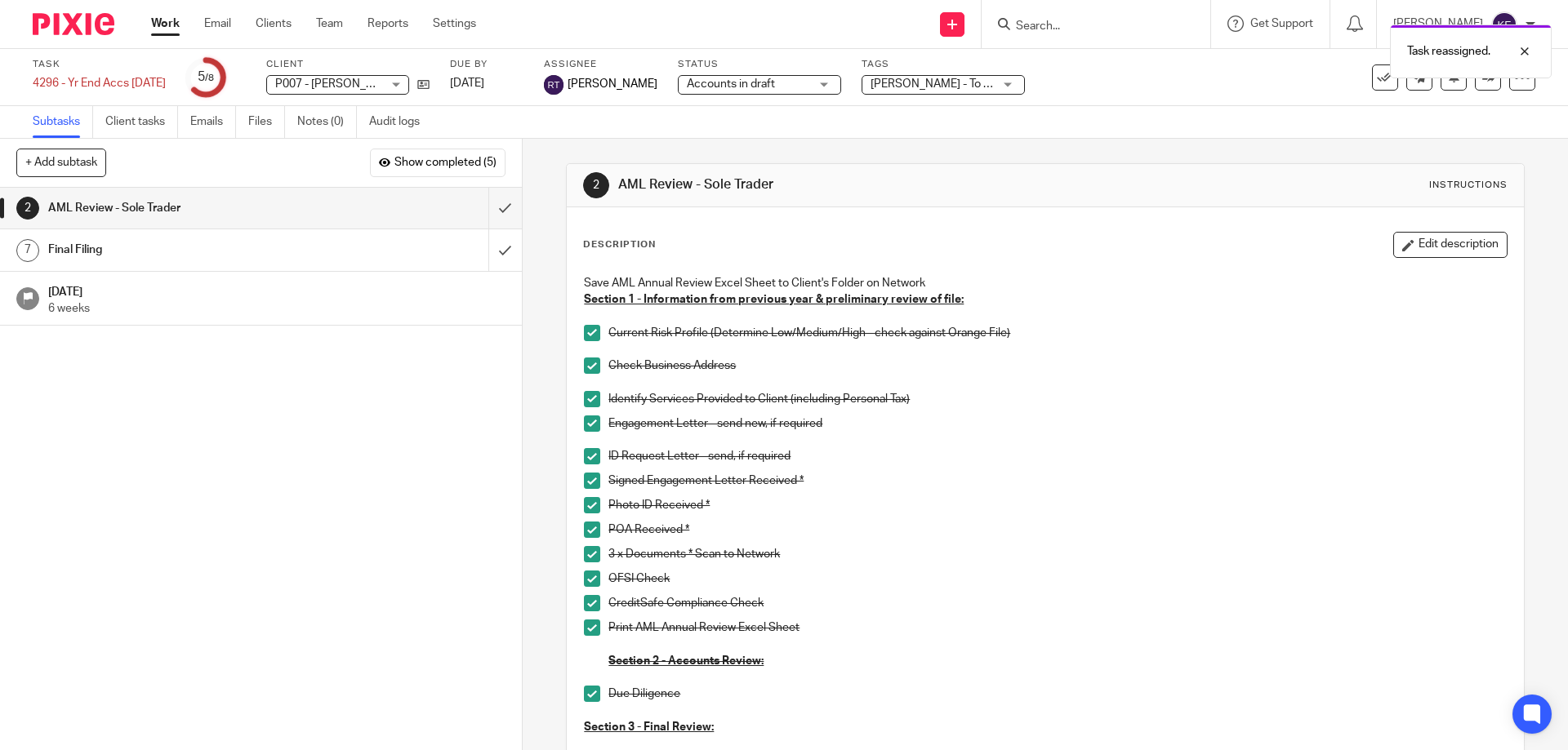
drag, startPoint x: 62, startPoint y: 28, endPoint x: 294, endPoint y: 115, distance: 247.8
click at [63, 29] on img at bounding box center [73, 24] width 82 height 22
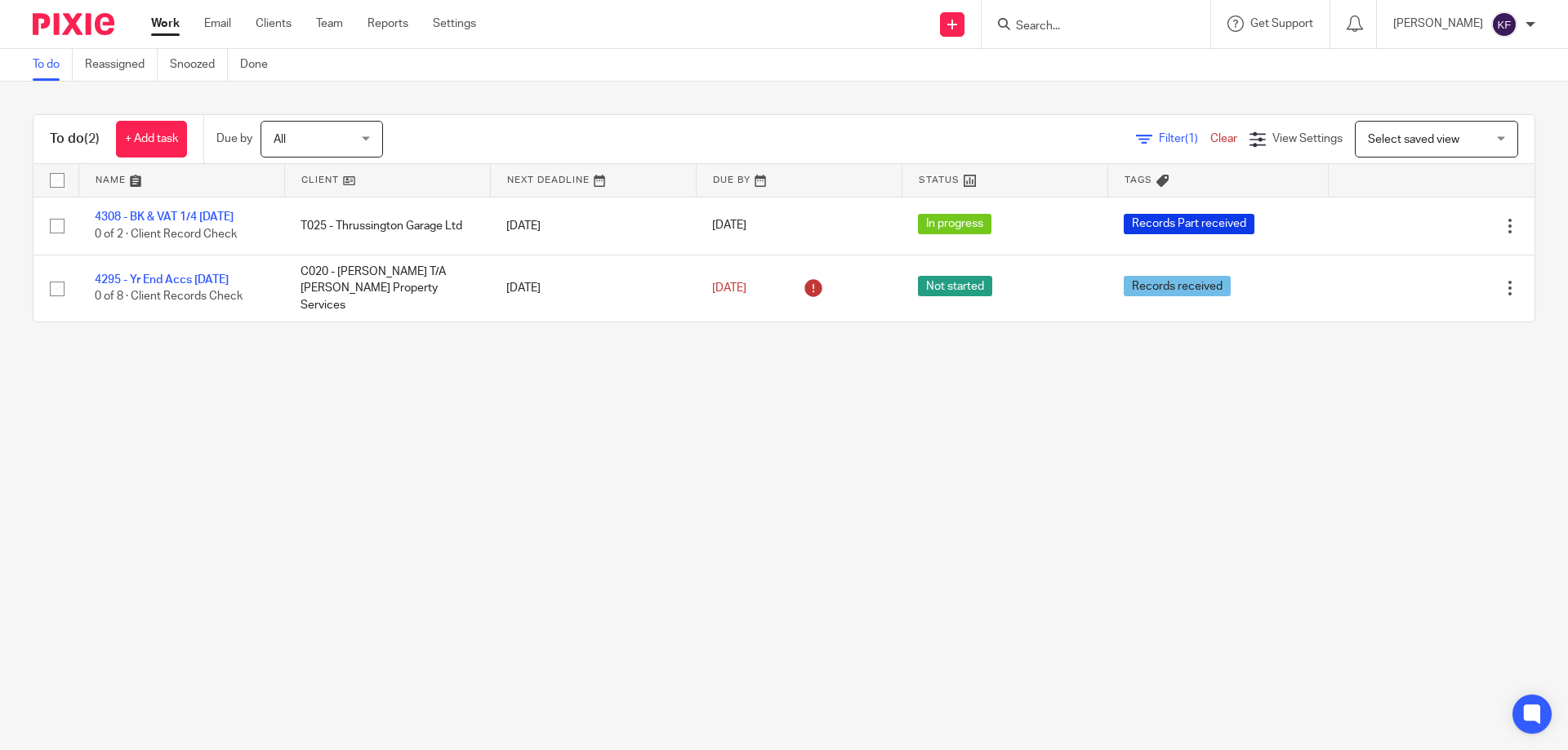
click at [82, 33] on img at bounding box center [73, 24] width 82 height 22
click at [220, 23] on link "Email" at bounding box center [217, 24] width 27 height 17
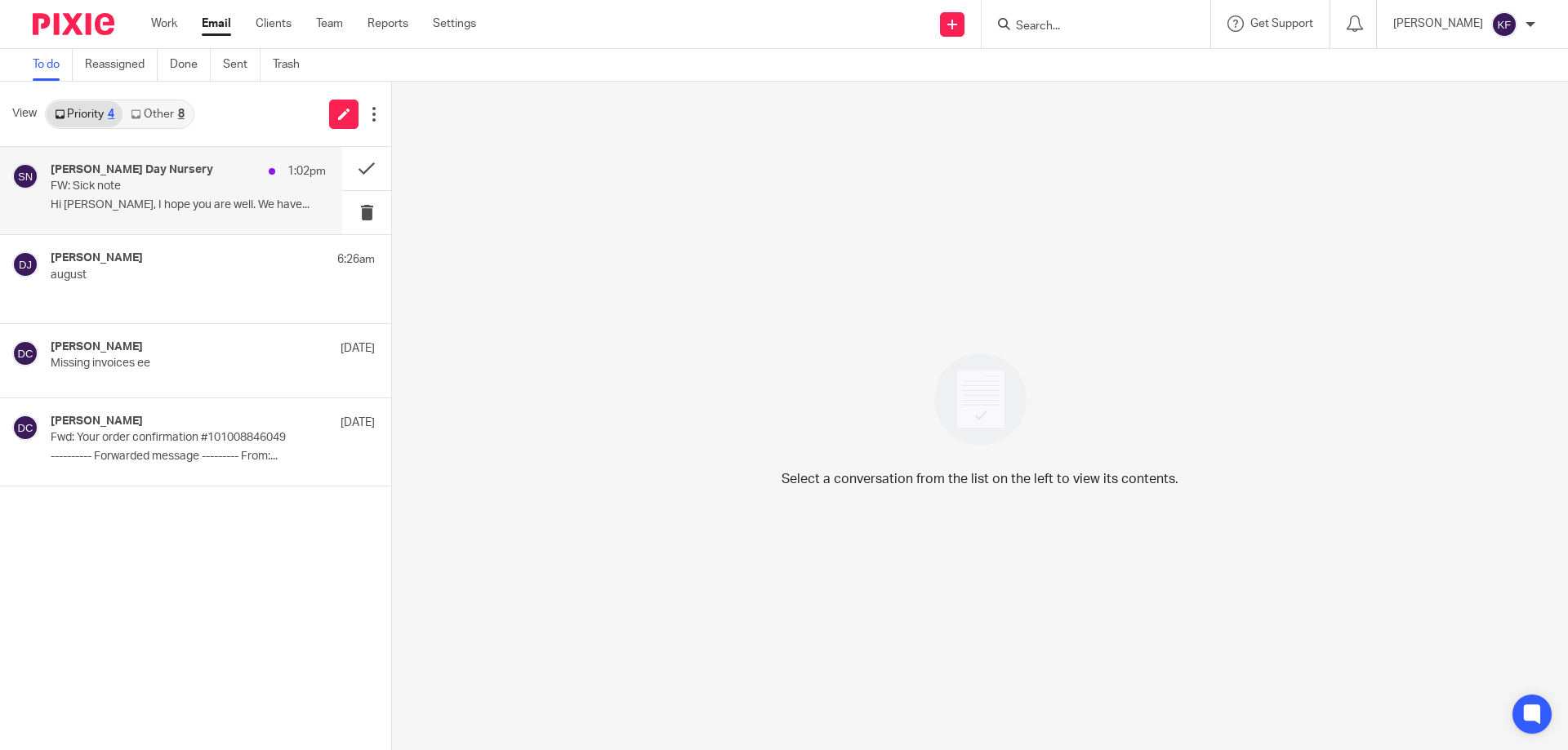
click at [238, 207] on p "Hi [PERSON_NAME], I hope you are well. We have..." at bounding box center [188, 205] width 275 height 14
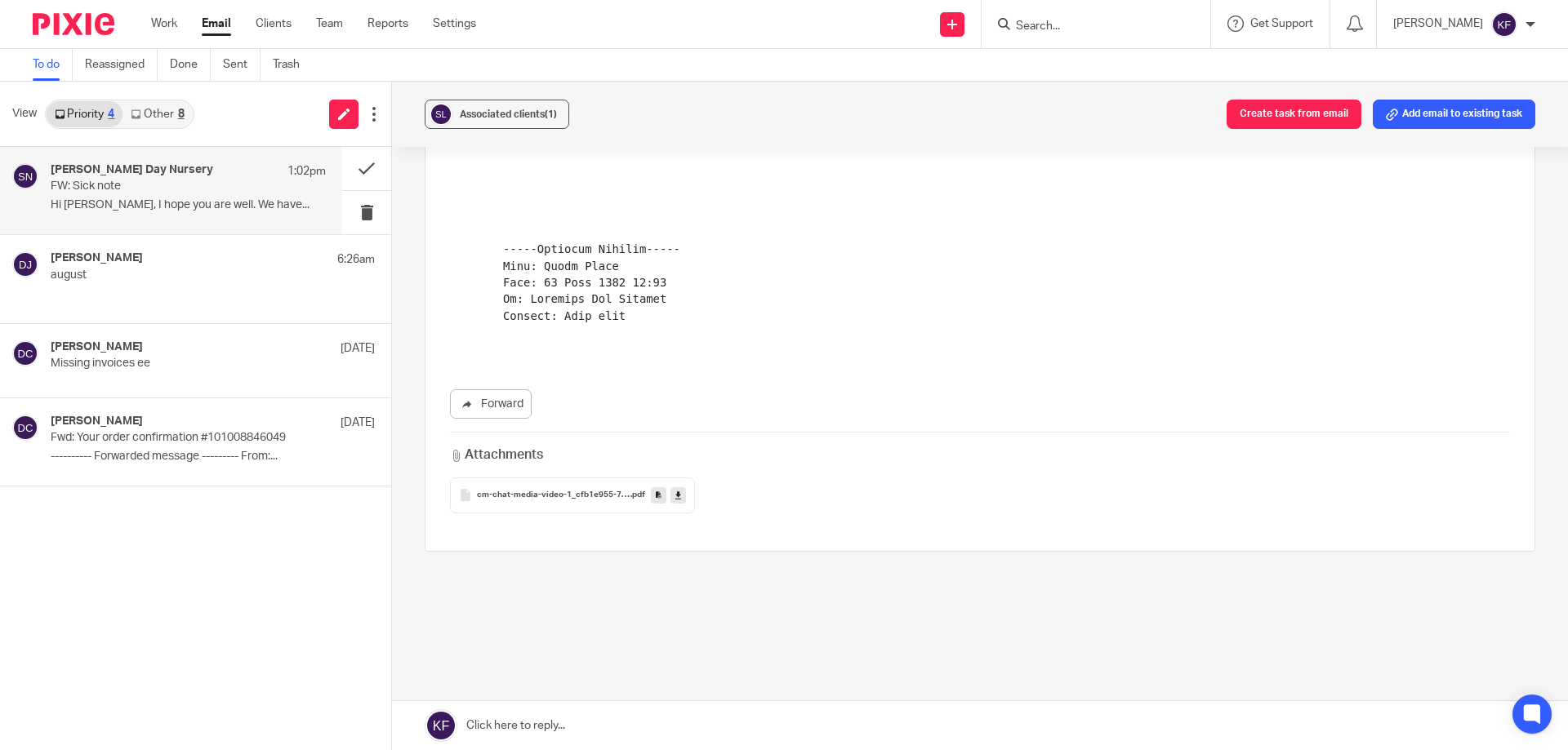
scroll to position [544, 0]
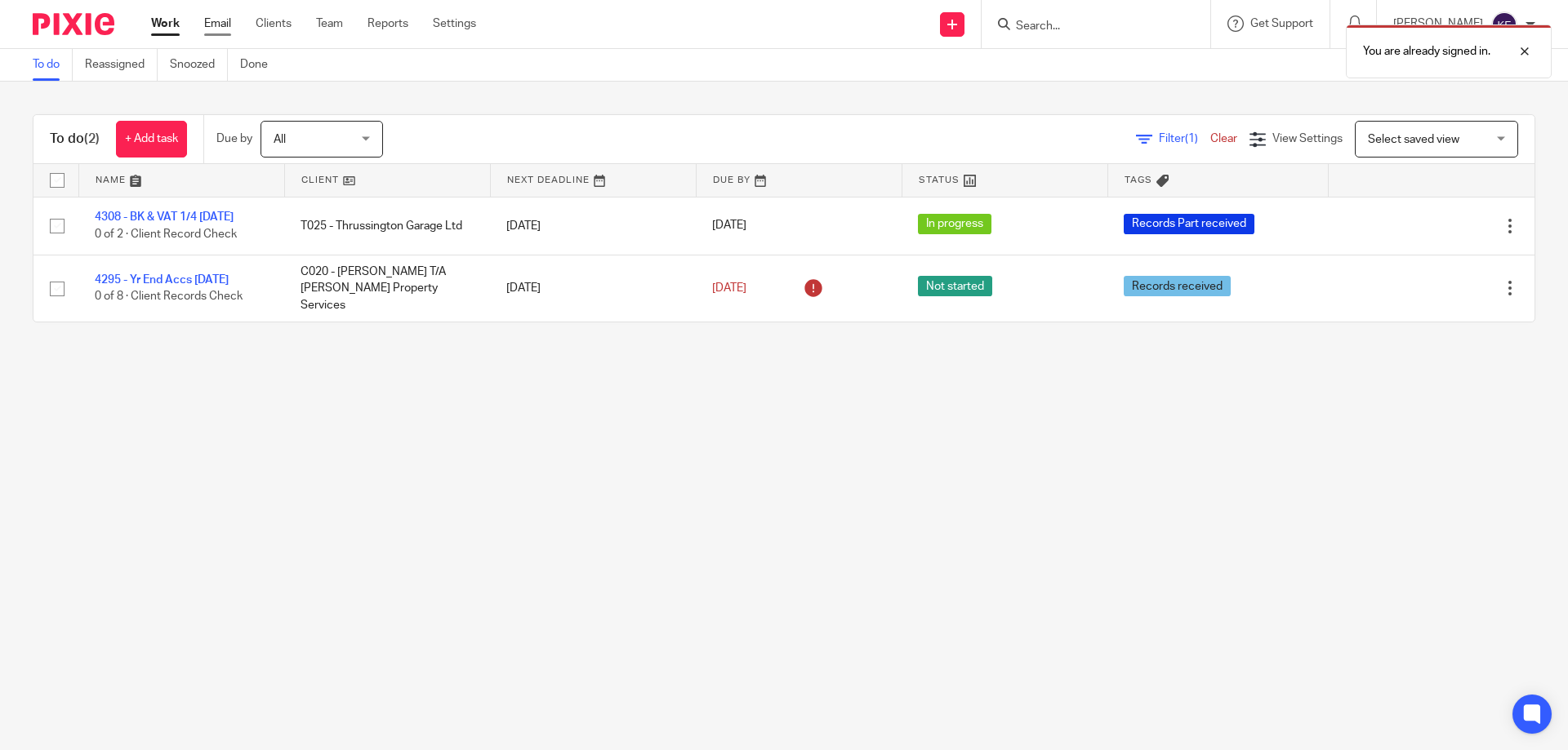
click at [207, 25] on link "Email" at bounding box center [217, 24] width 27 height 17
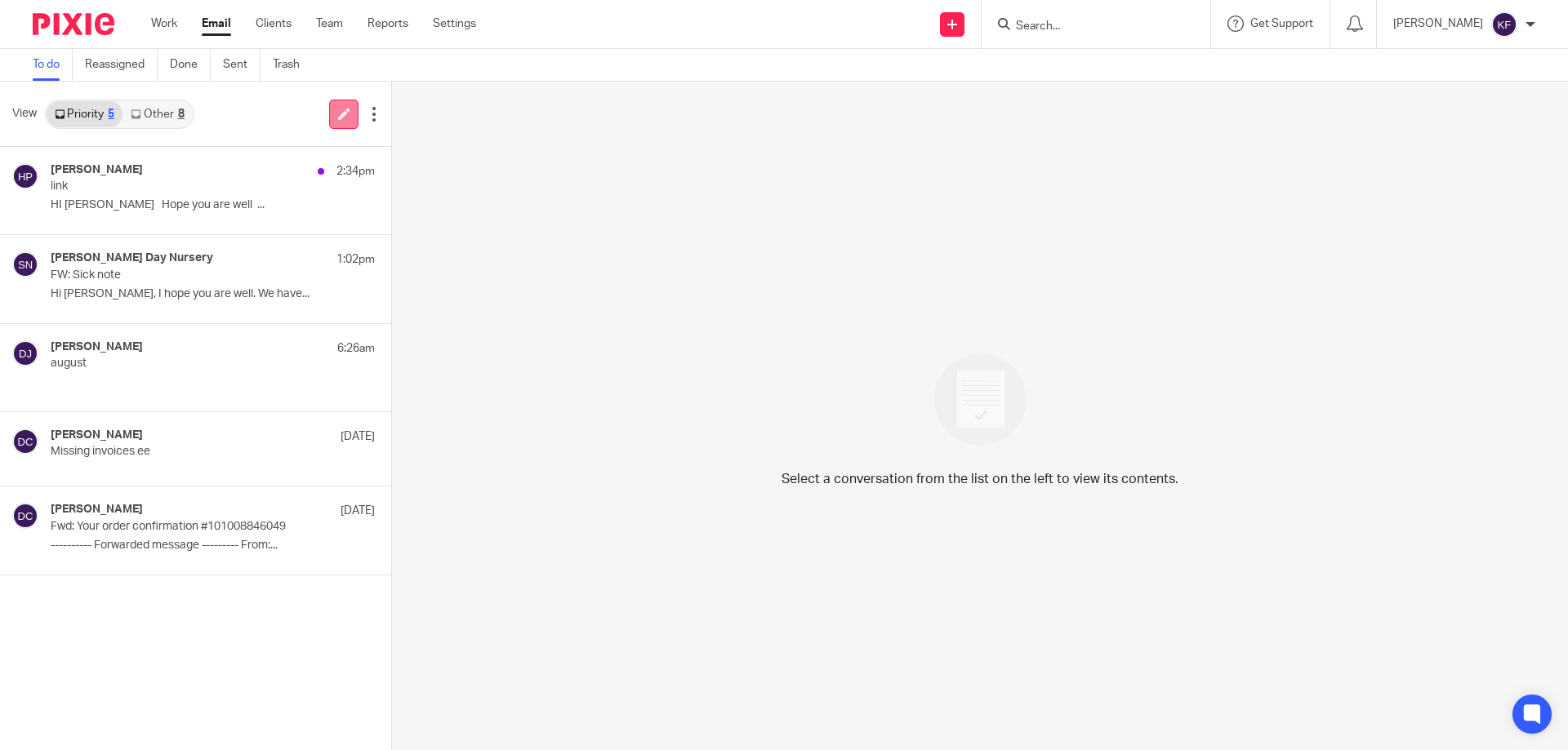
click at [335, 99] on link at bounding box center [343, 114] width 29 height 29
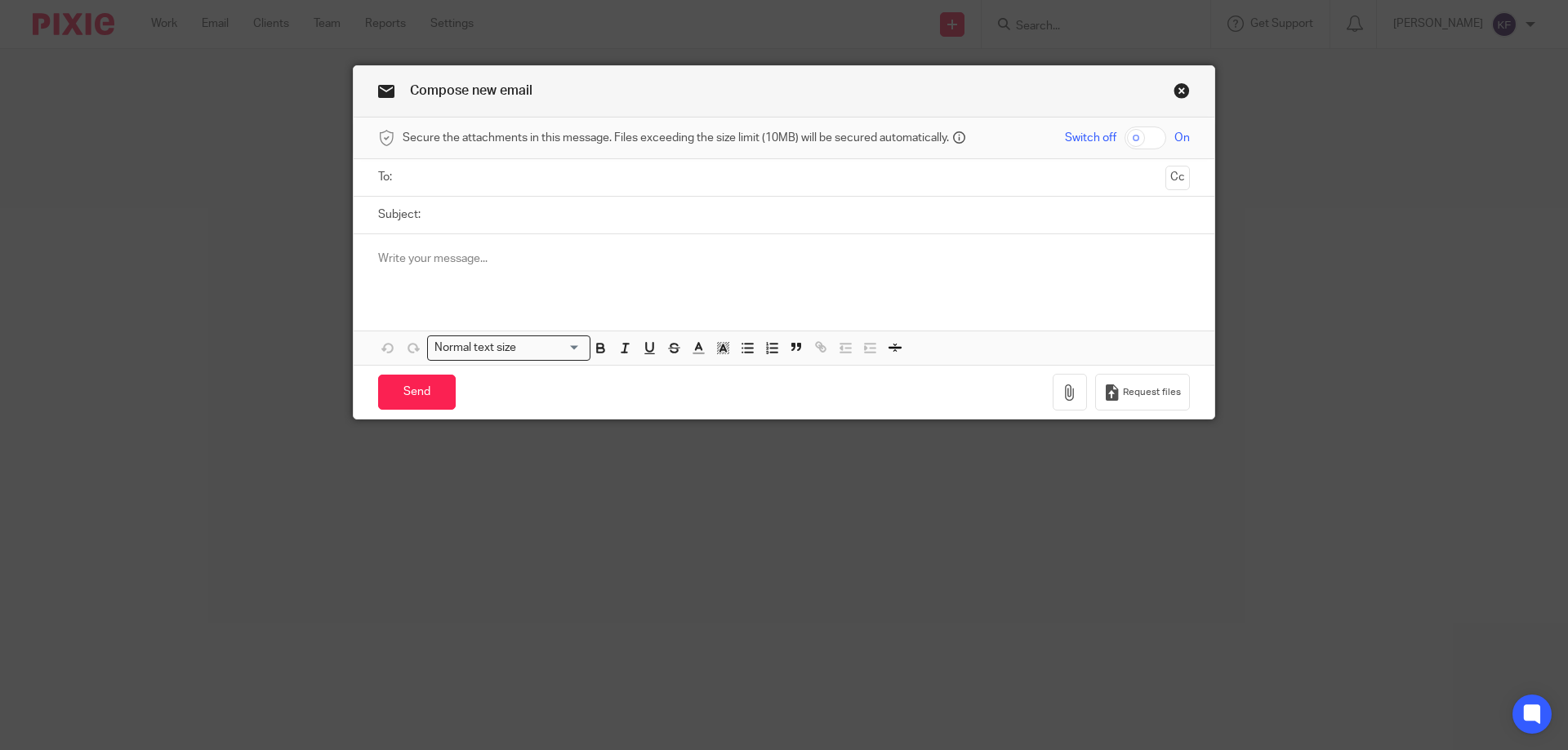
click at [474, 186] on input "text" at bounding box center [784, 178] width 750 height 18
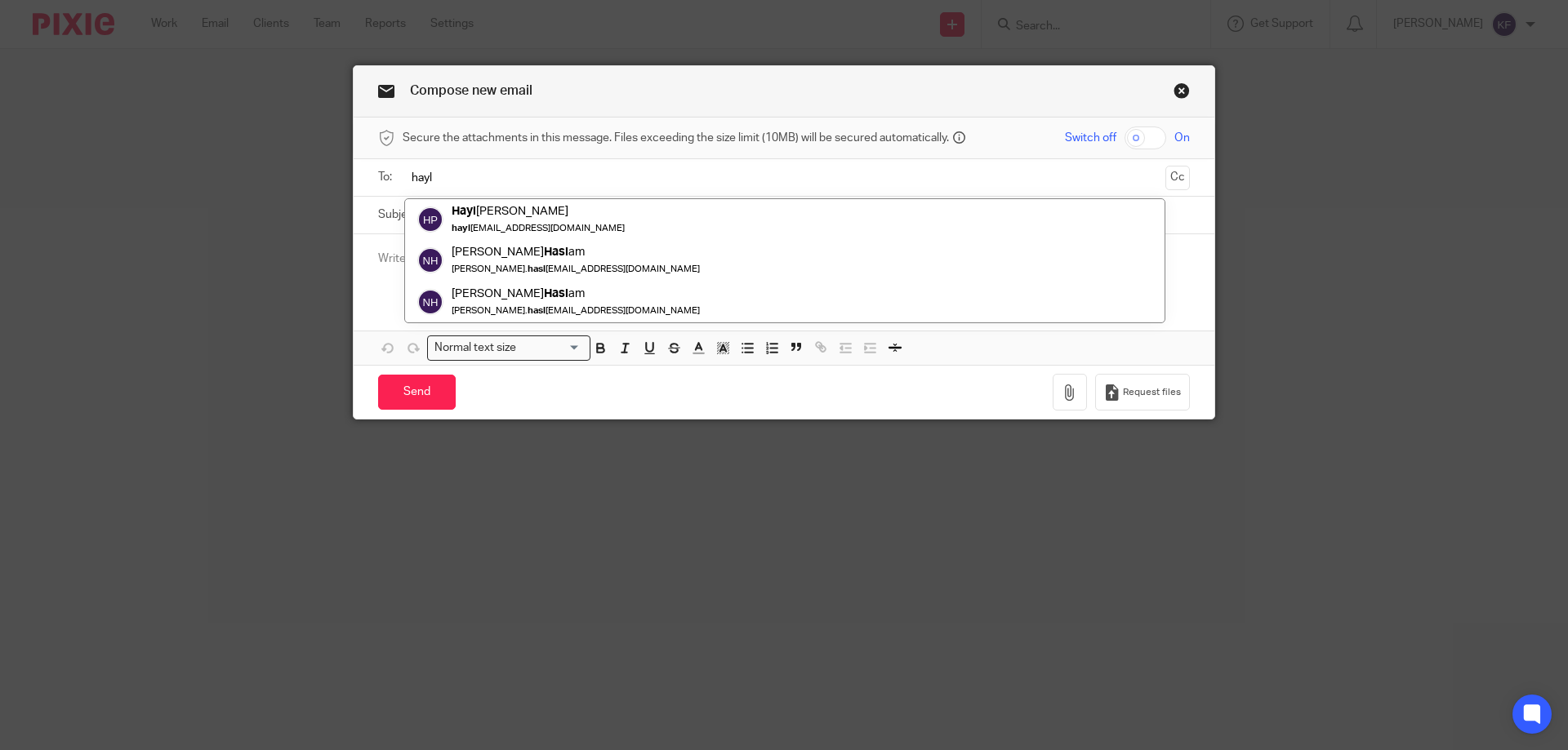
type input "hayl"
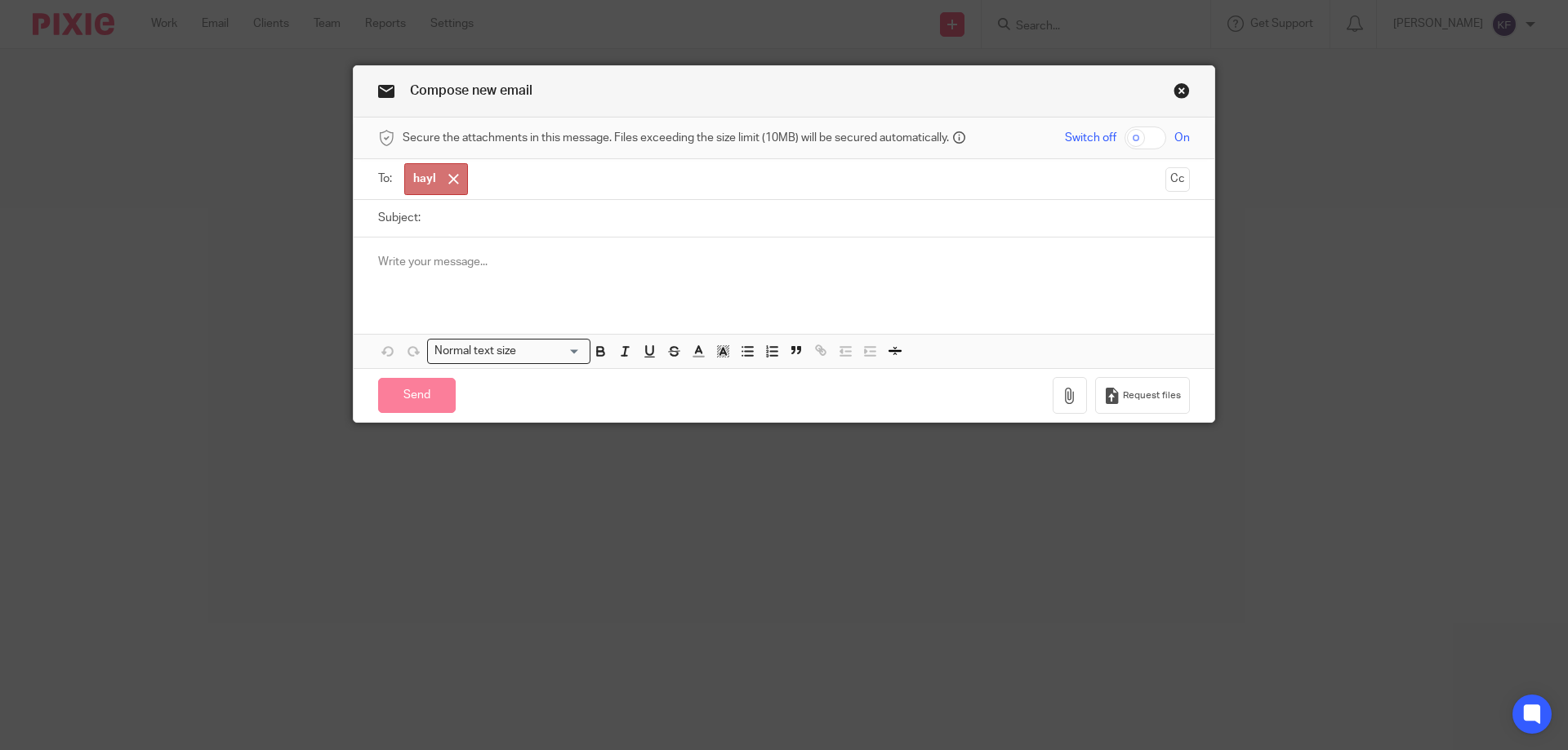
click at [485, 197] on form "Secure the attachments in this message. Files exceeding the size limit (10MB) w…" at bounding box center [784, 271] width 861 height 306
click at [453, 177] on div at bounding box center [454, 179] width 18 height 25
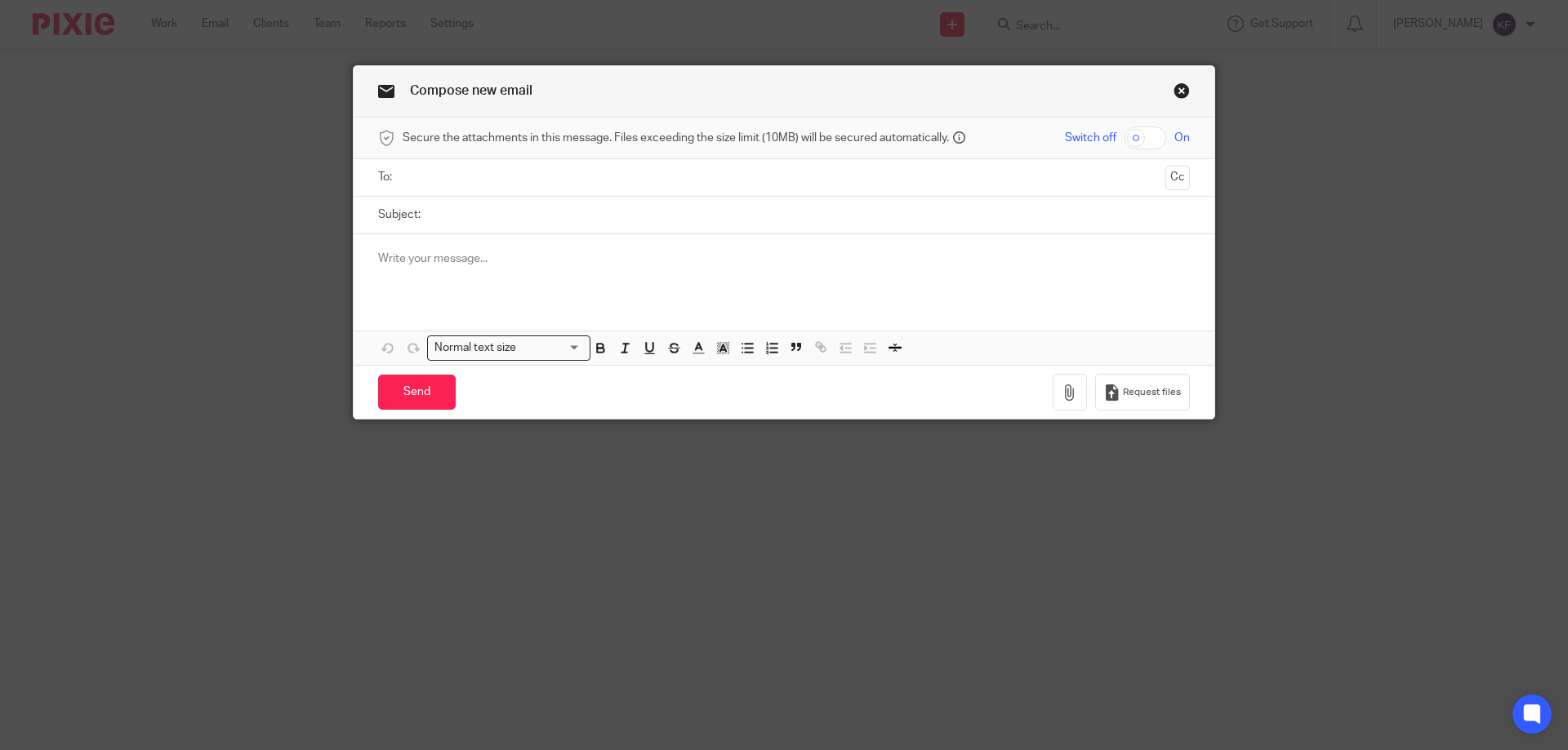
click at [453, 177] on input "text" at bounding box center [784, 178] width 750 height 18
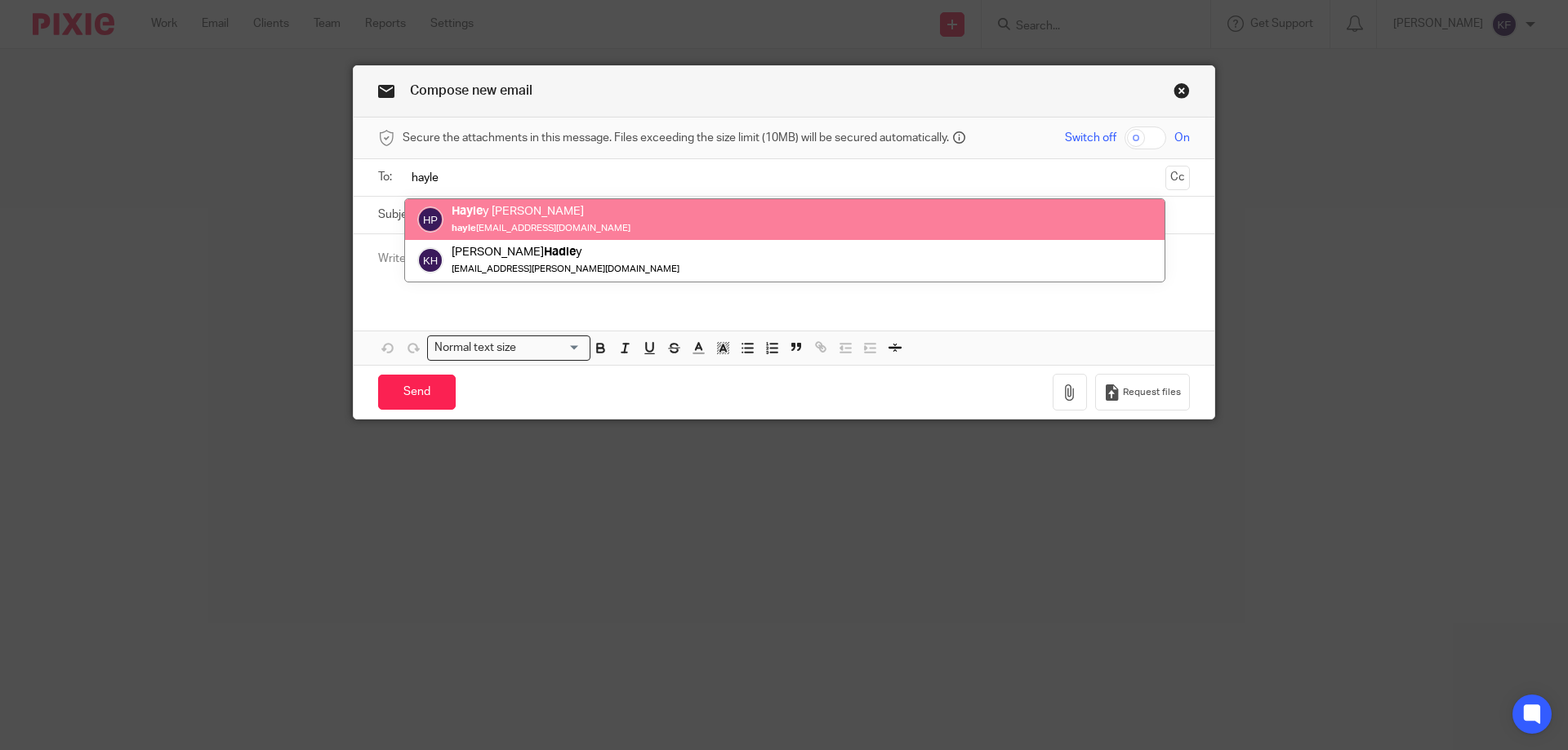
type input "hayle"
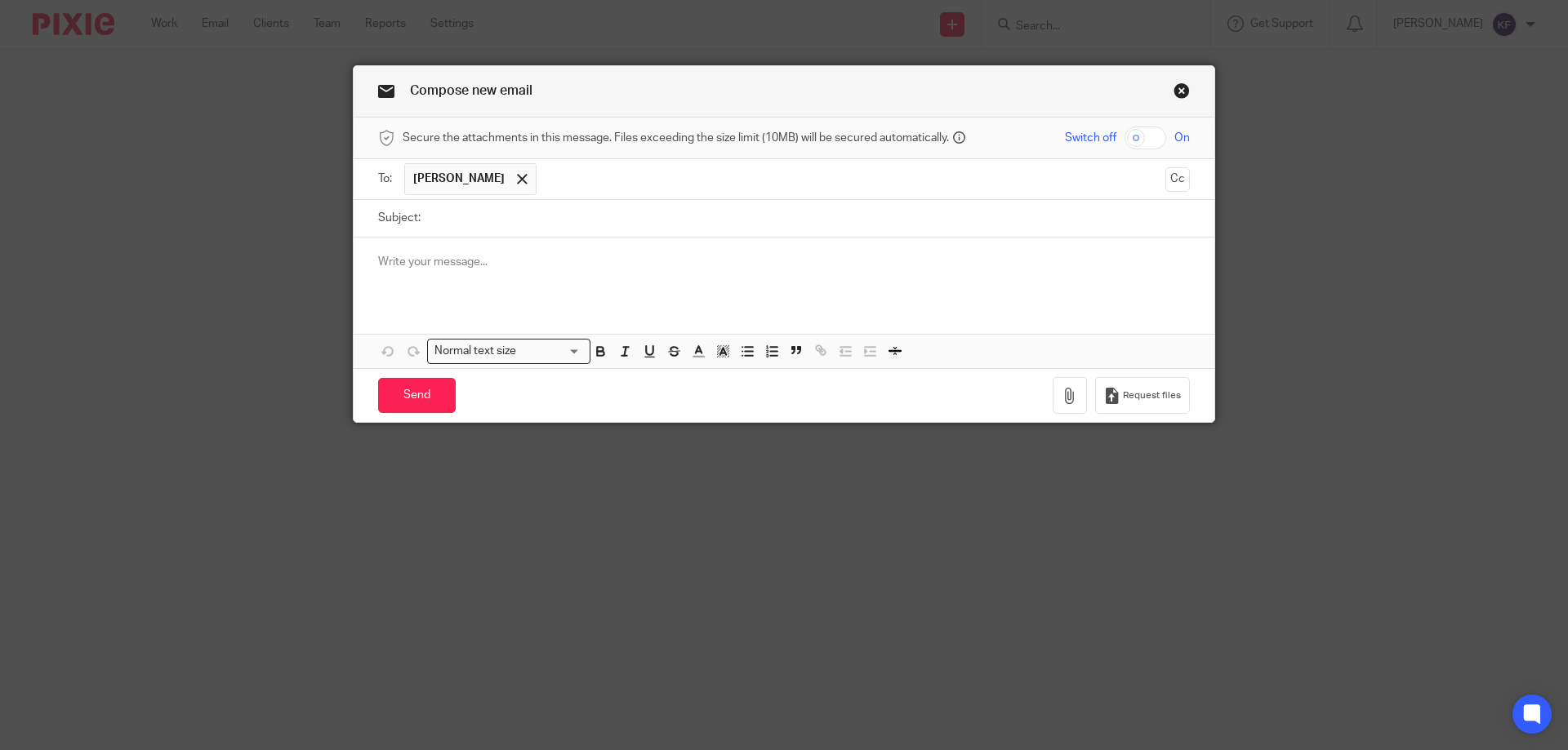
click at [1145, 137] on input "checkbox" at bounding box center [1144, 137] width 41 height 23
click at [1132, 133] on input "checkbox" at bounding box center [1144, 137] width 41 height 23
checkbox input "false"
click at [710, 224] on input "Subject:" at bounding box center [809, 218] width 761 height 37
type input "Link"
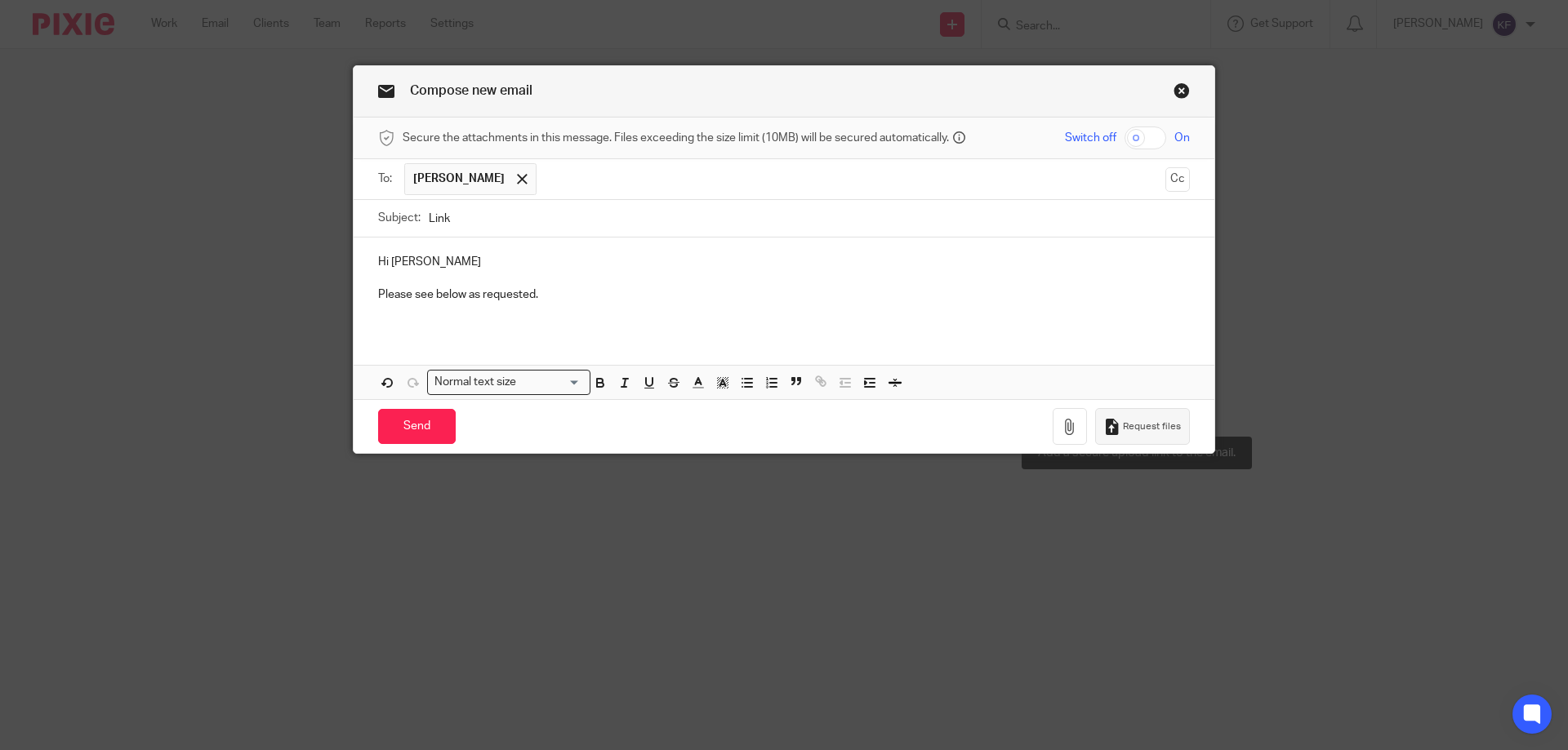
click at [1156, 417] on button "Request files" at bounding box center [1142, 427] width 95 height 37
click at [1063, 351] on div "Hi Hayley Please see below as requested. https://rt-accountancy-services-limite…" at bounding box center [784, 318] width 861 height 162
click at [414, 422] on input "Send" at bounding box center [417, 426] width 77 height 35
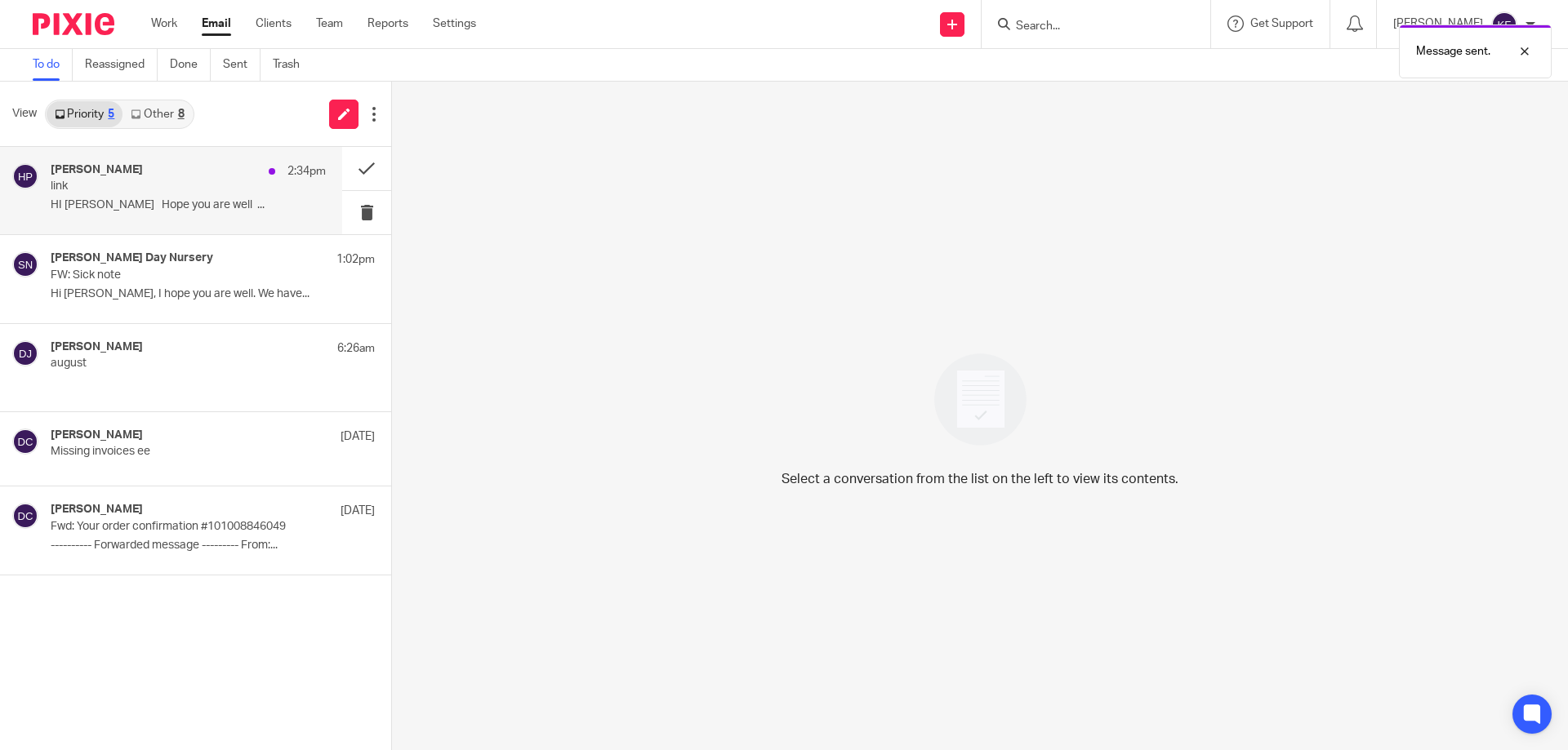
click at [261, 202] on p "HI [PERSON_NAME] Hope you are well ..." at bounding box center [188, 205] width 275 height 14
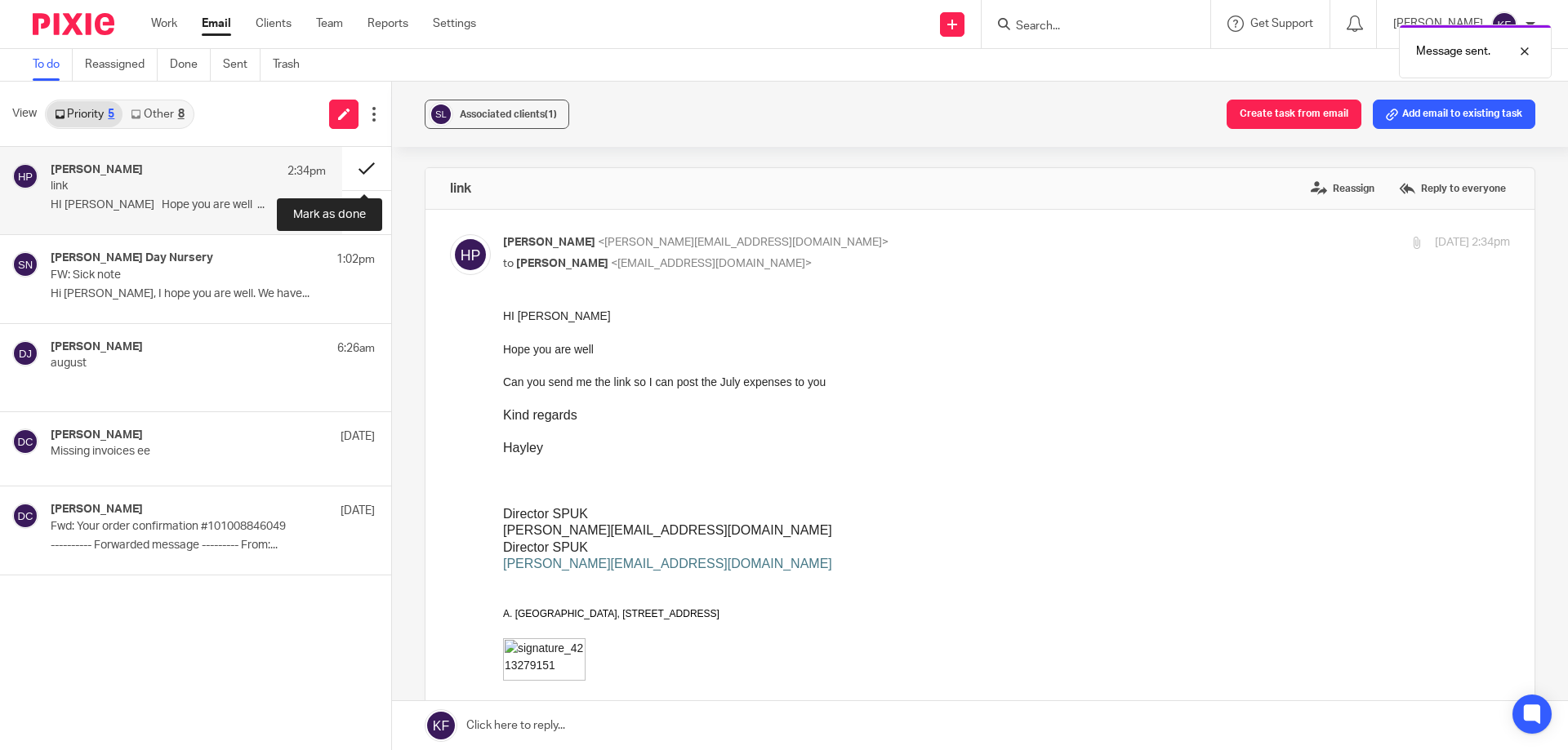
click at [365, 168] on button at bounding box center [366, 168] width 49 height 43
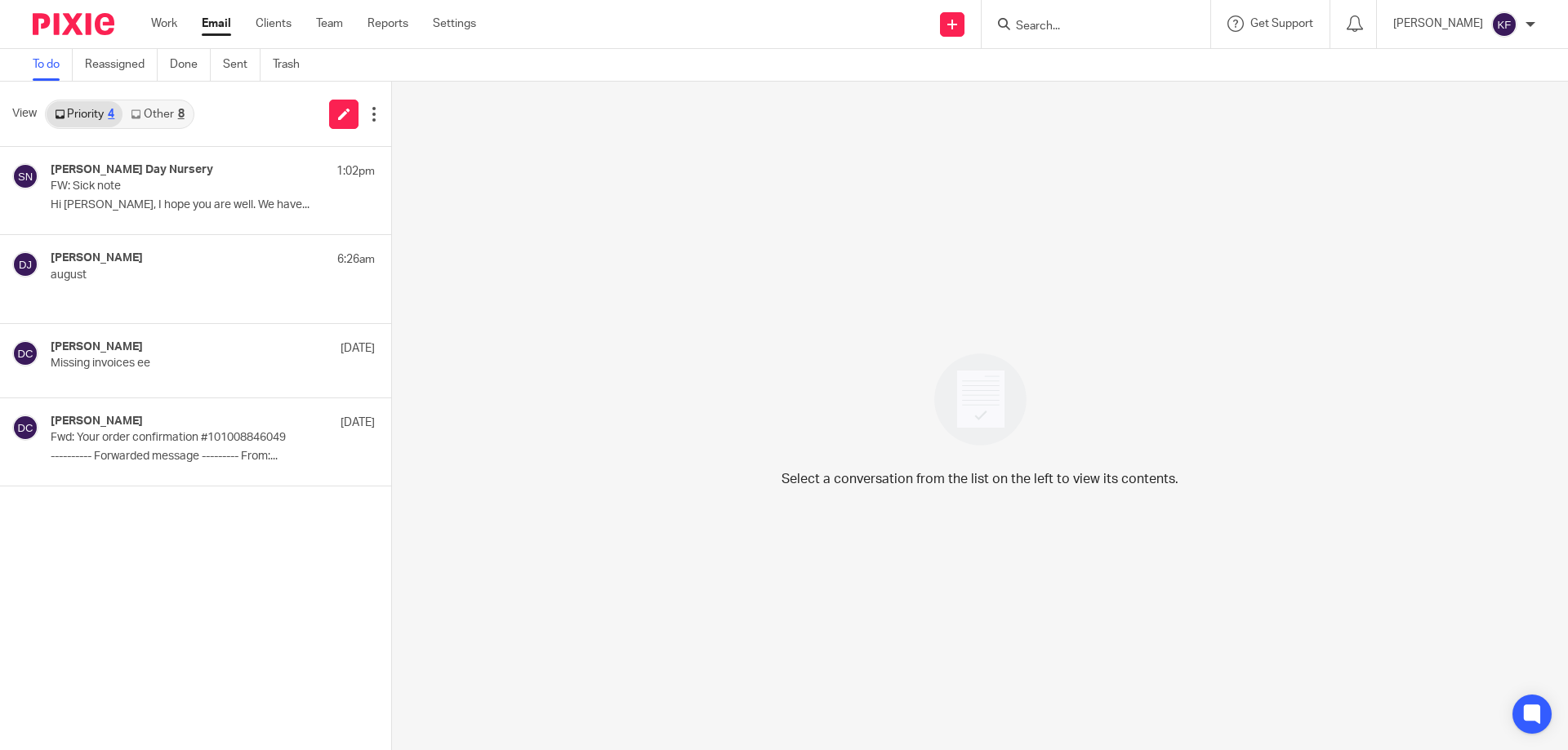
click at [1061, 32] on input "Search" at bounding box center [1088, 27] width 147 height 15
drag, startPoint x: 273, startPoint y: 23, endPoint x: 343, endPoint y: 36, distance: 71.2
click at [273, 23] on link "Clients" at bounding box center [273, 24] width 36 height 17
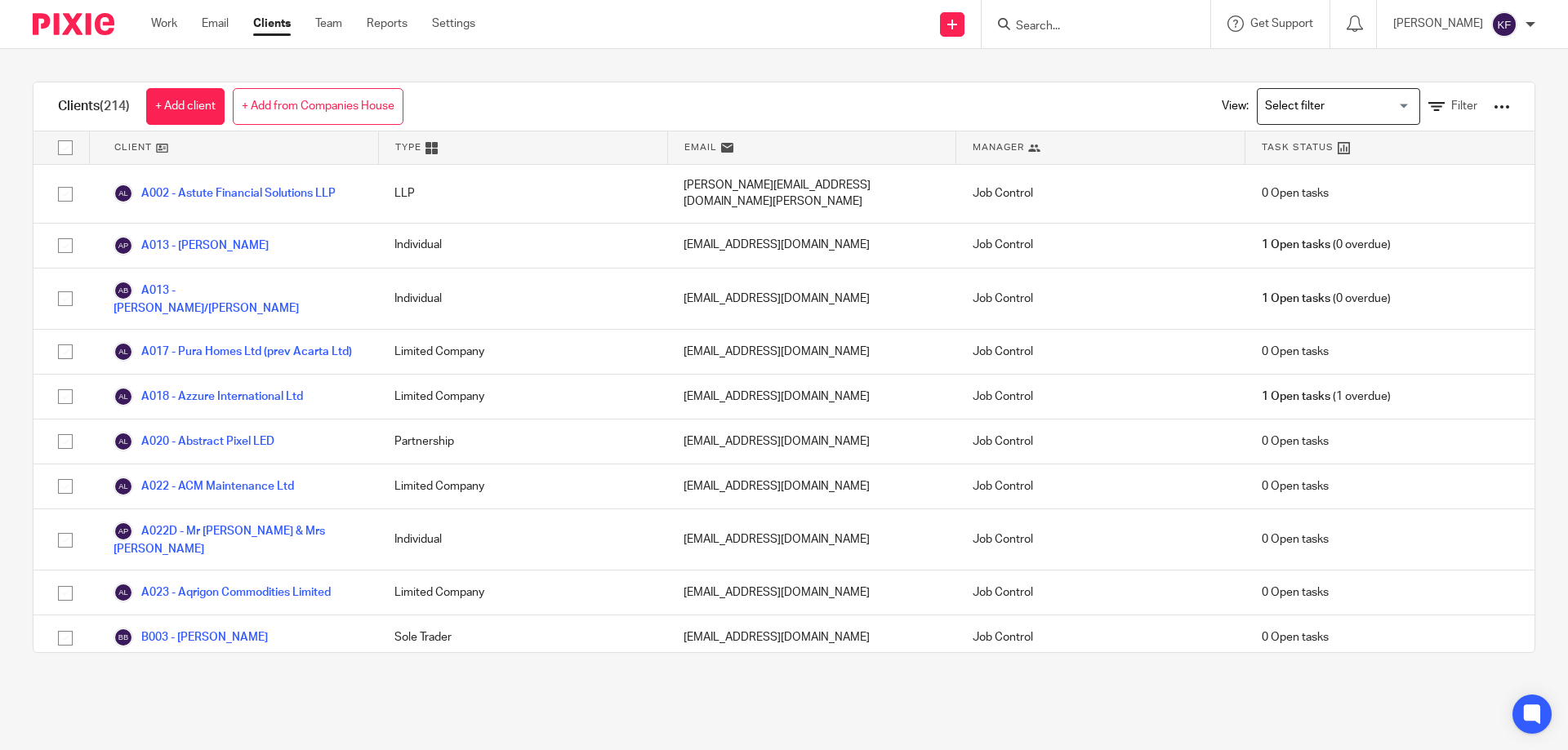
click at [1021, 17] on form at bounding box center [1101, 24] width 174 height 20
click at [1041, 32] on input "Search" at bounding box center [1088, 27] width 147 height 15
paste input "07808575795"
type input "07808575795"
click at [1089, 25] on input "07808575795" at bounding box center [1088, 27] width 147 height 15
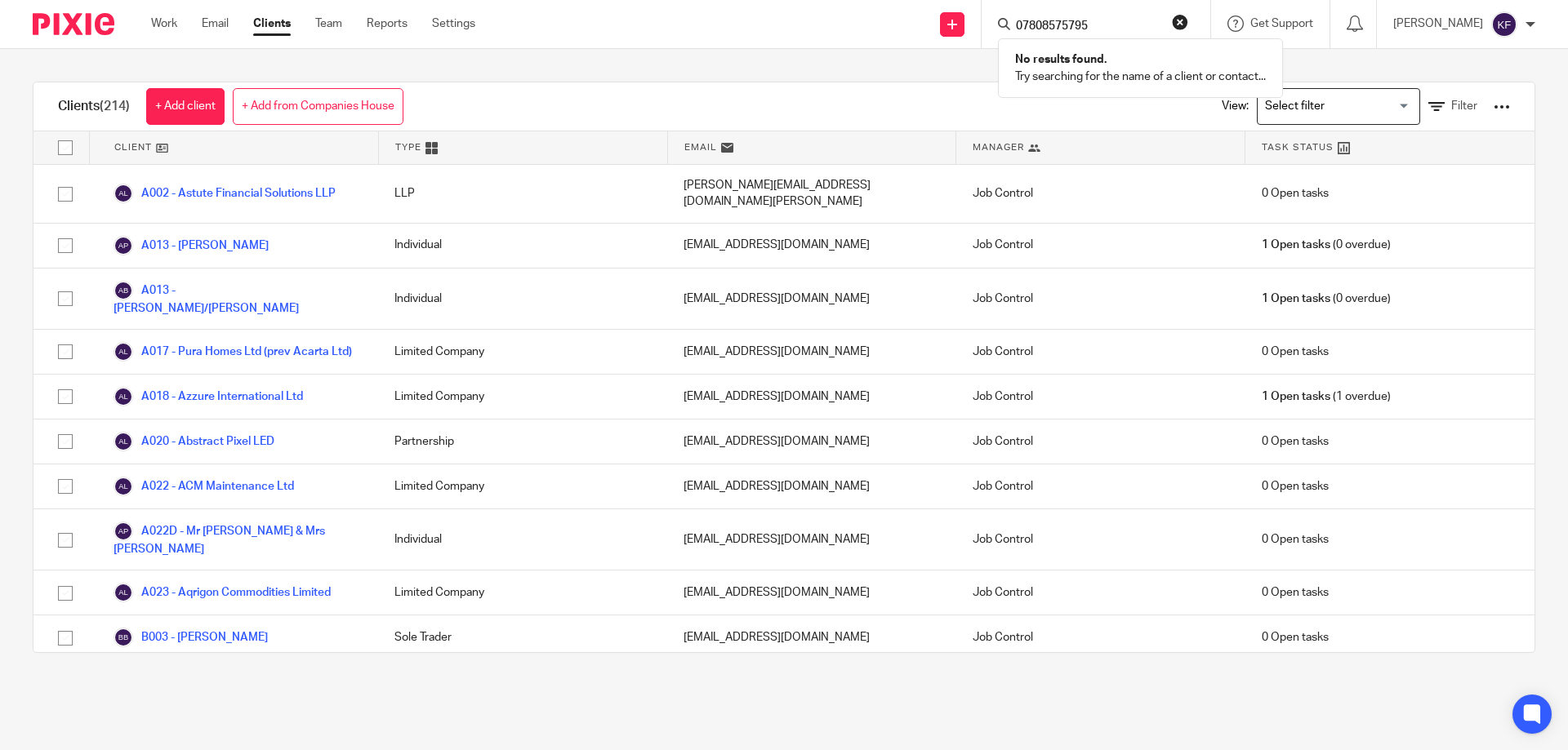
click at [1089, 25] on input "07808575795" at bounding box center [1088, 27] width 147 height 15
